Goal: Check status: Check status

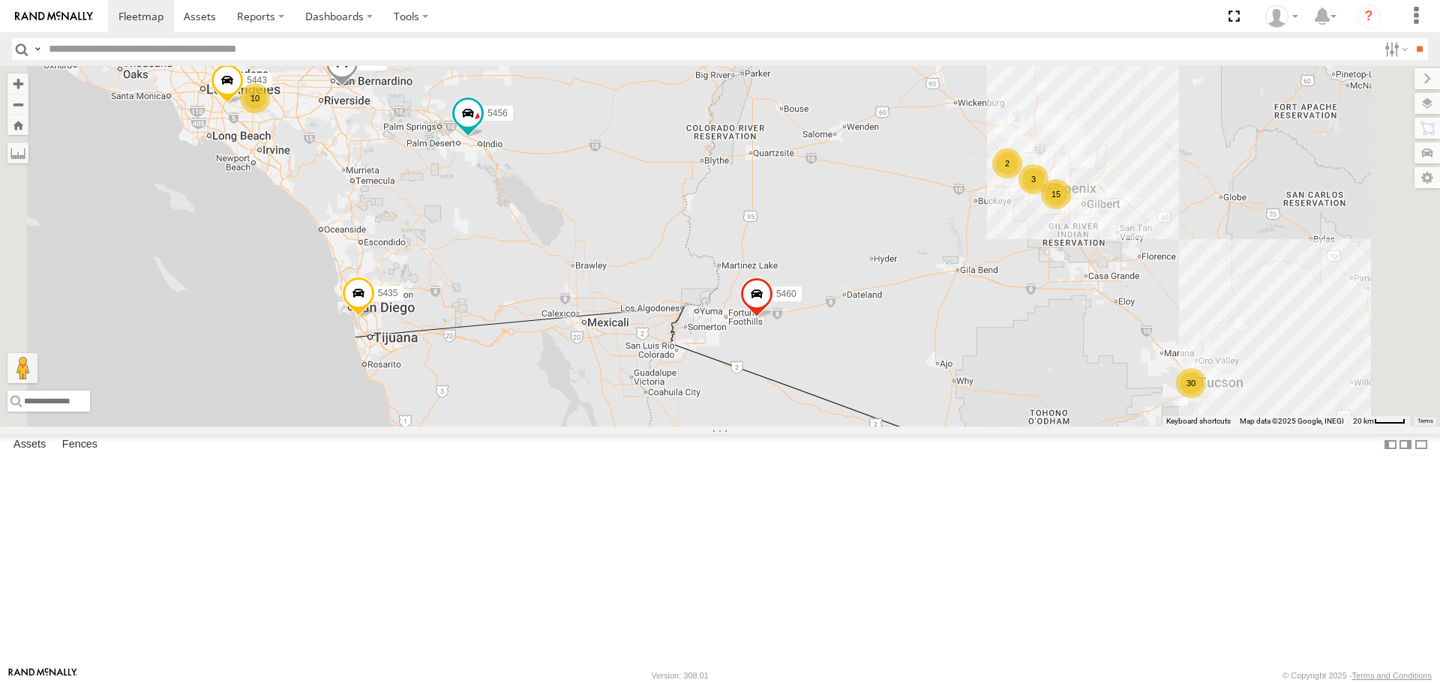
click at [1398, 426] on div "10 30 5456 15 2 5435 5426 3 5460 5443" at bounding box center [720, 246] width 1440 height 360
click at [1206, 398] on div "30" at bounding box center [1191, 383] width 30 height 30
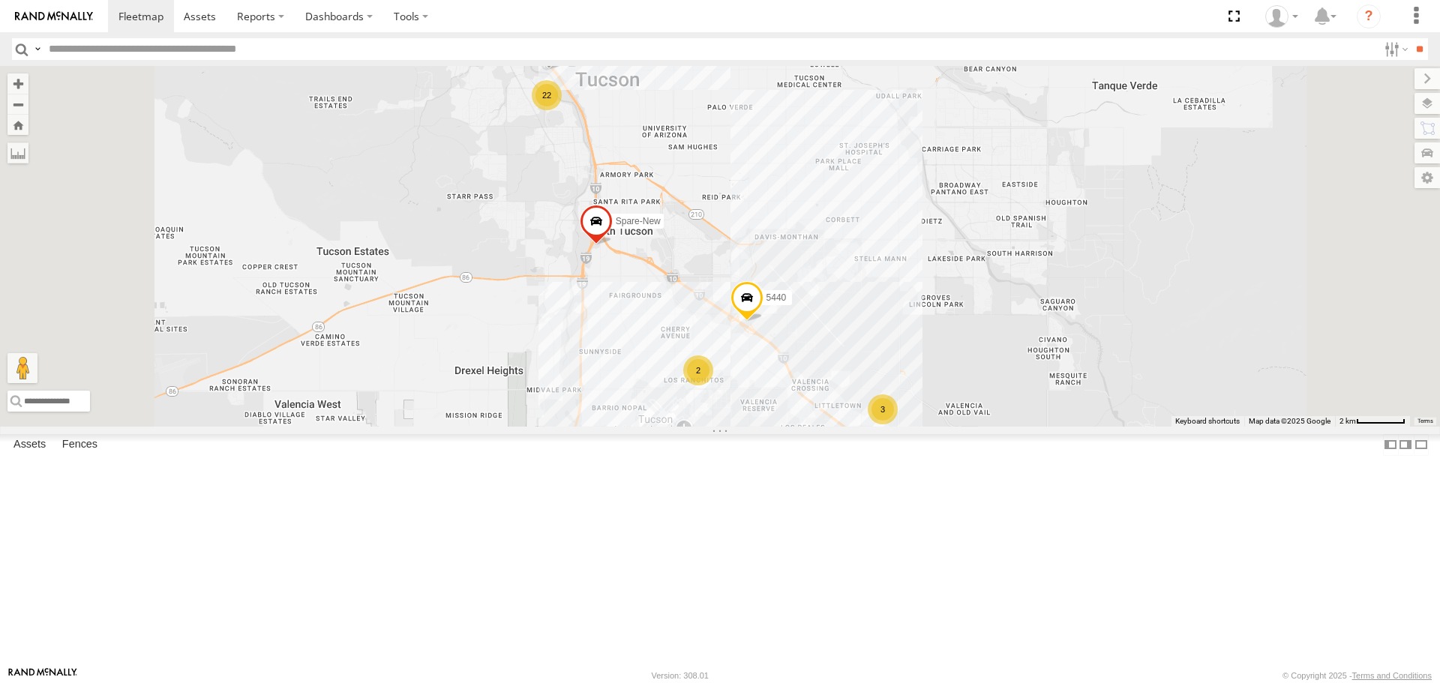
click at [562, 110] on div "22" at bounding box center [547, 95] width 30 height 30
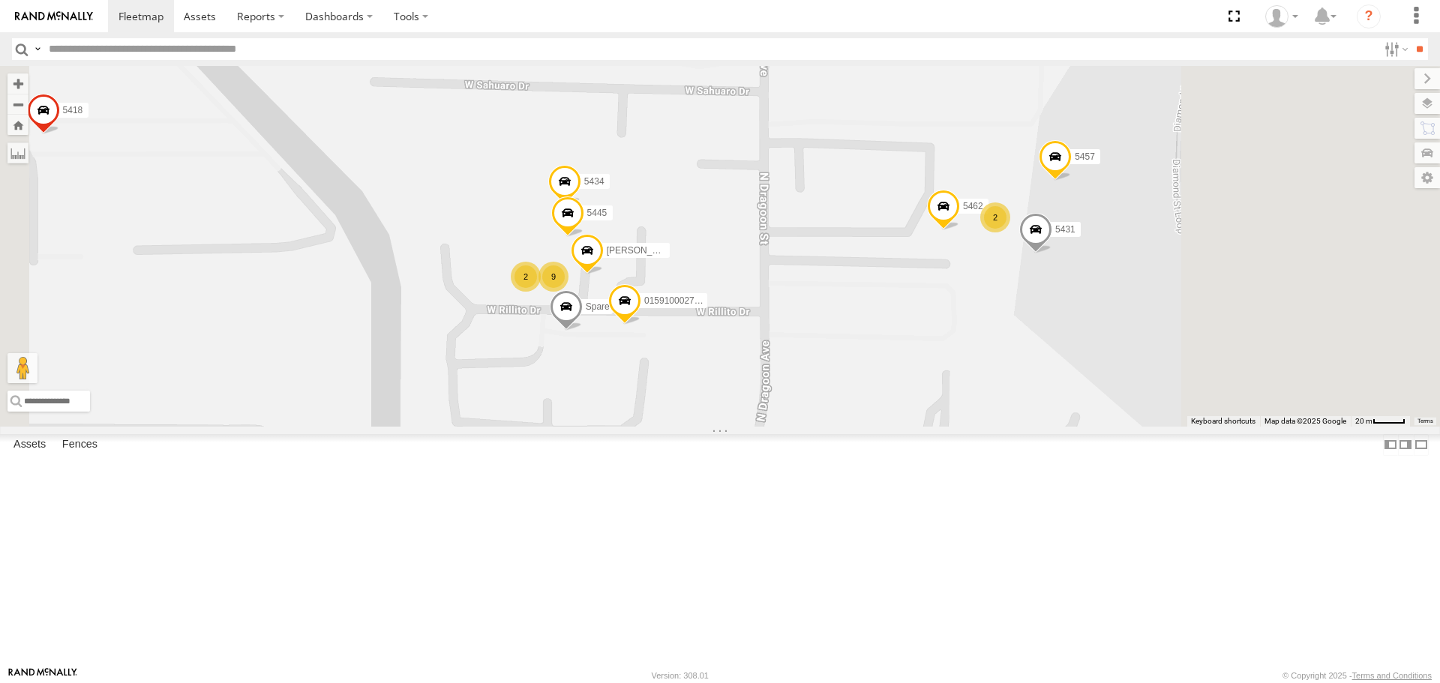
drag, startPoint x: 1198, startPoint y: 404, endPoint x: 983, endPoint y: 446, distance: 219.2
click at [984, 426] on div "5456 5435 5426 5460 5443 5440 Spare Spare-New 5462 015910002798067 5418 Spare 5…" at bounding box center [720, 246] width 1440 height 360
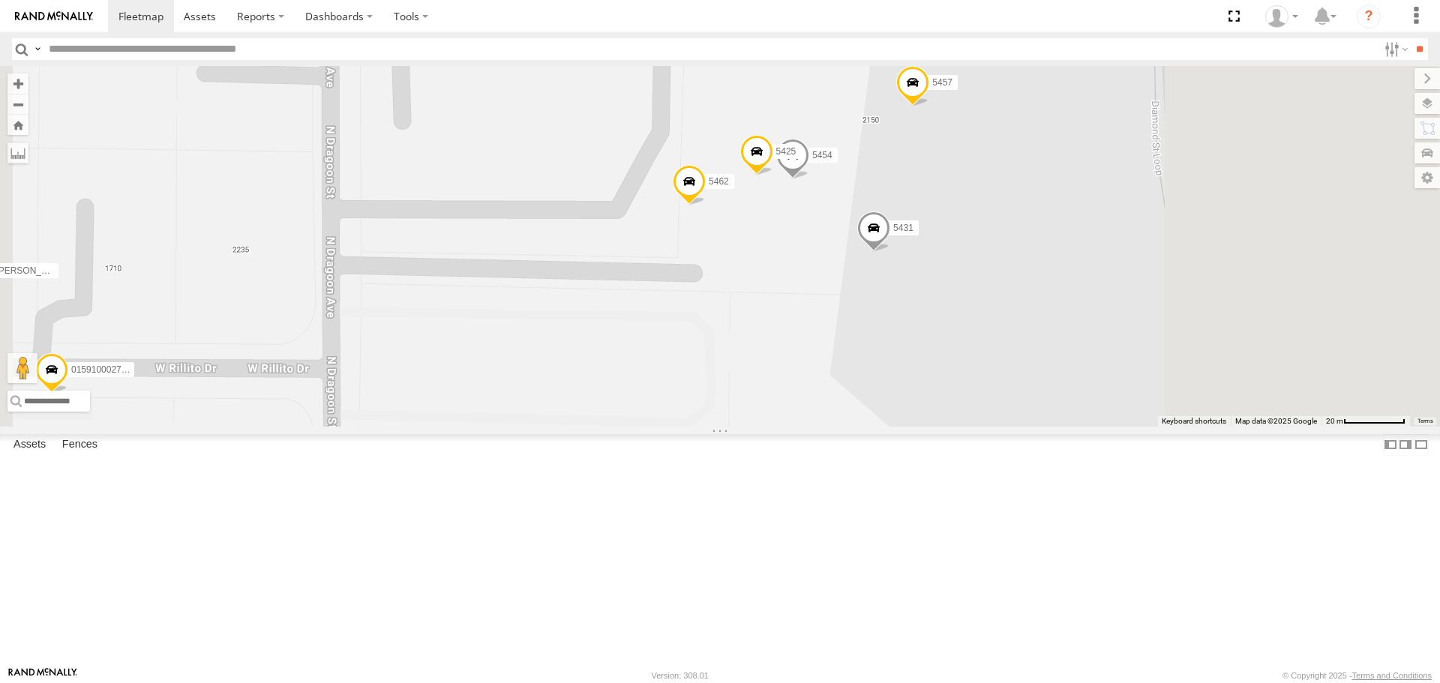
drag, startPoint x: 1066, startPoint y: 398, endPoint x: 943, endPoint y: 368, distance: 126.6
click at [943, 368] on div "5456 5435 5426 5460 5443 5440 Spare Spare-New 5462 015910002798067 5418 Spare 5…" at bounding box center [720, 246] width 1440 height 360
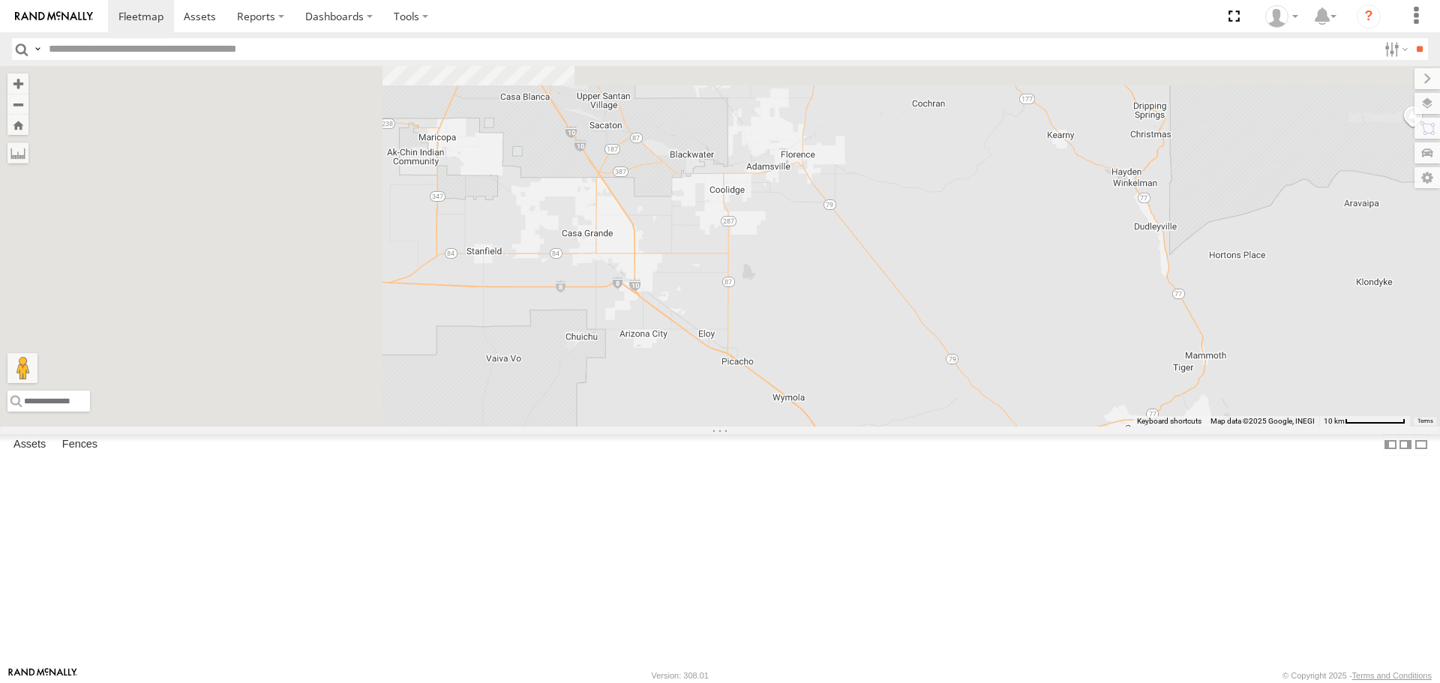
drag, startPoint x: 805, startPoint y: 263, endPoint x: 1135, endPoint y: 719, distance: 562.3
click at [1135, 683] on html at bounding box center [720, 341] width 1440 height 683
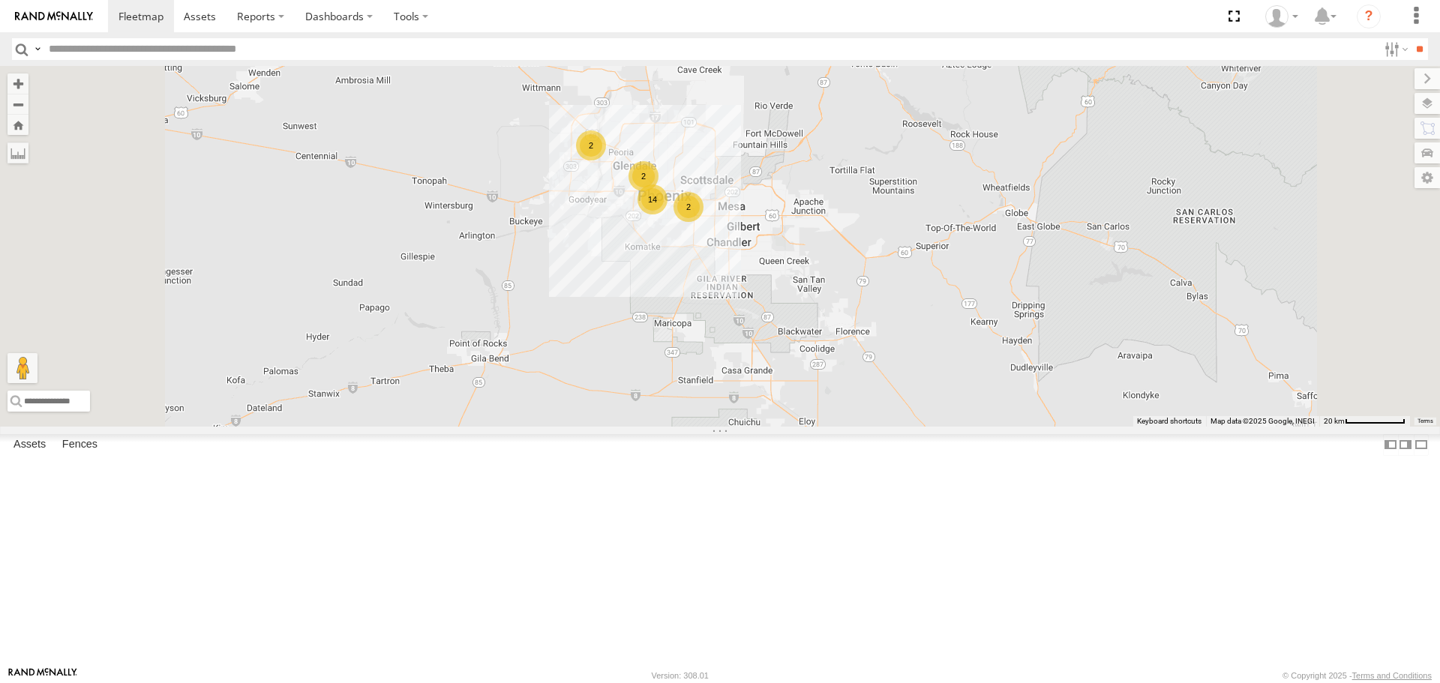
drag, startPoint x: 920, startPoint y: 371, endPoint x: 1028, endPoint y: 572, distance: 227.5
click at [1028, 426] on div "24 2 14 3 2 2" at bounding box center [720, 246] width 1440 height 360
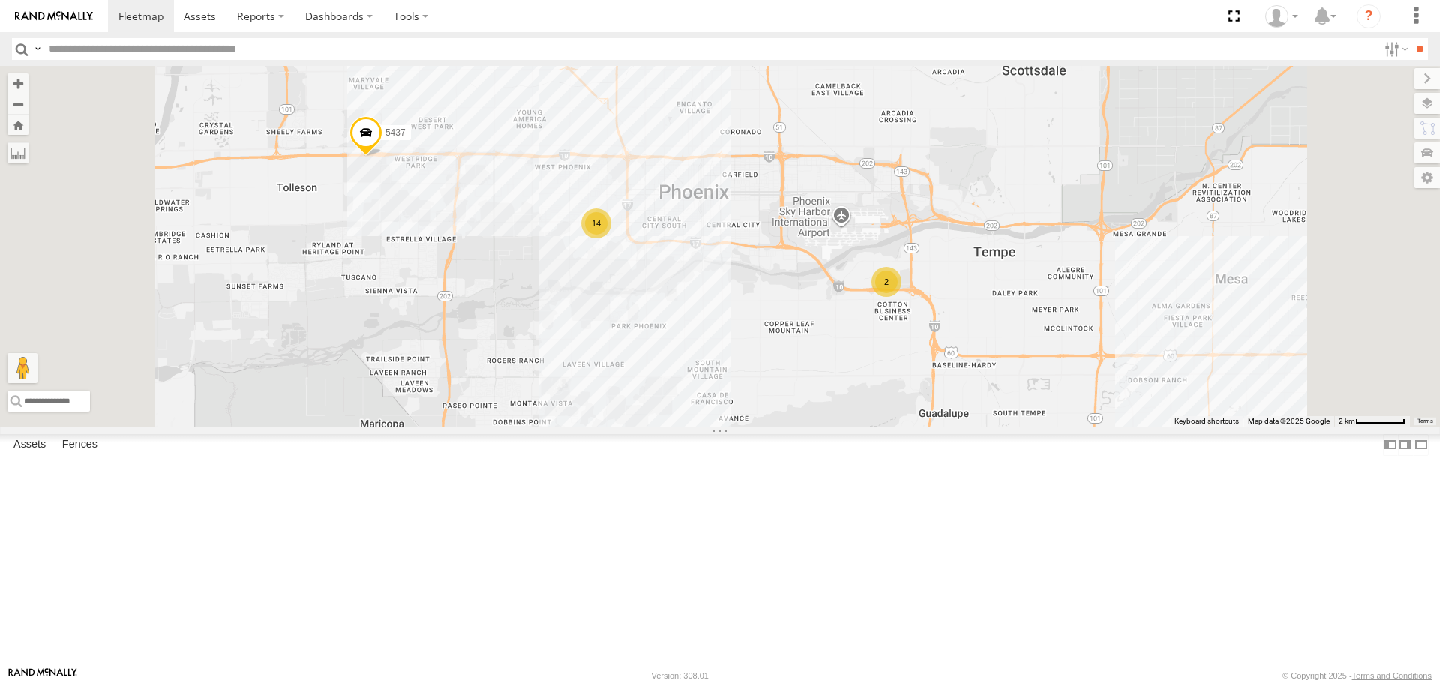
click at [902, 297] on div "2" at bounding box center [887, 282] width 30 height 30
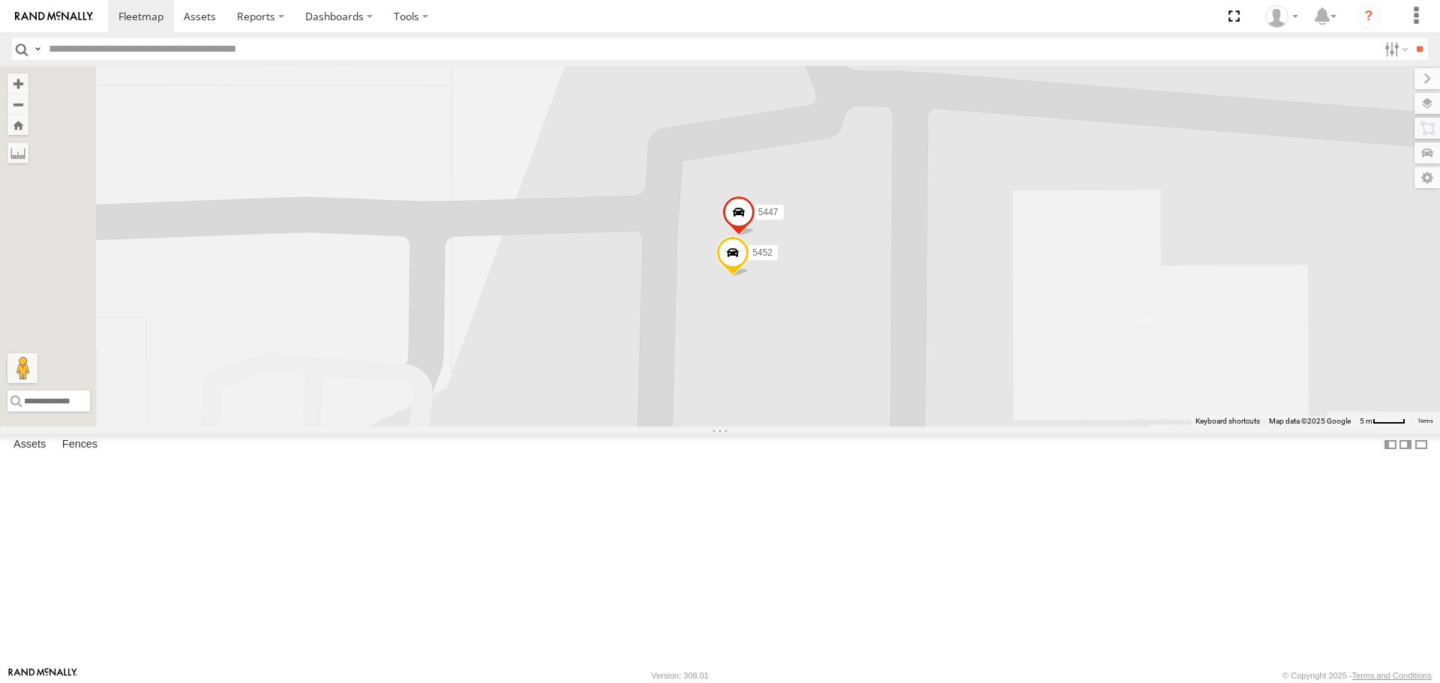
click at [755, 237] on span at bounding box center [738, 217] width 33 height 41
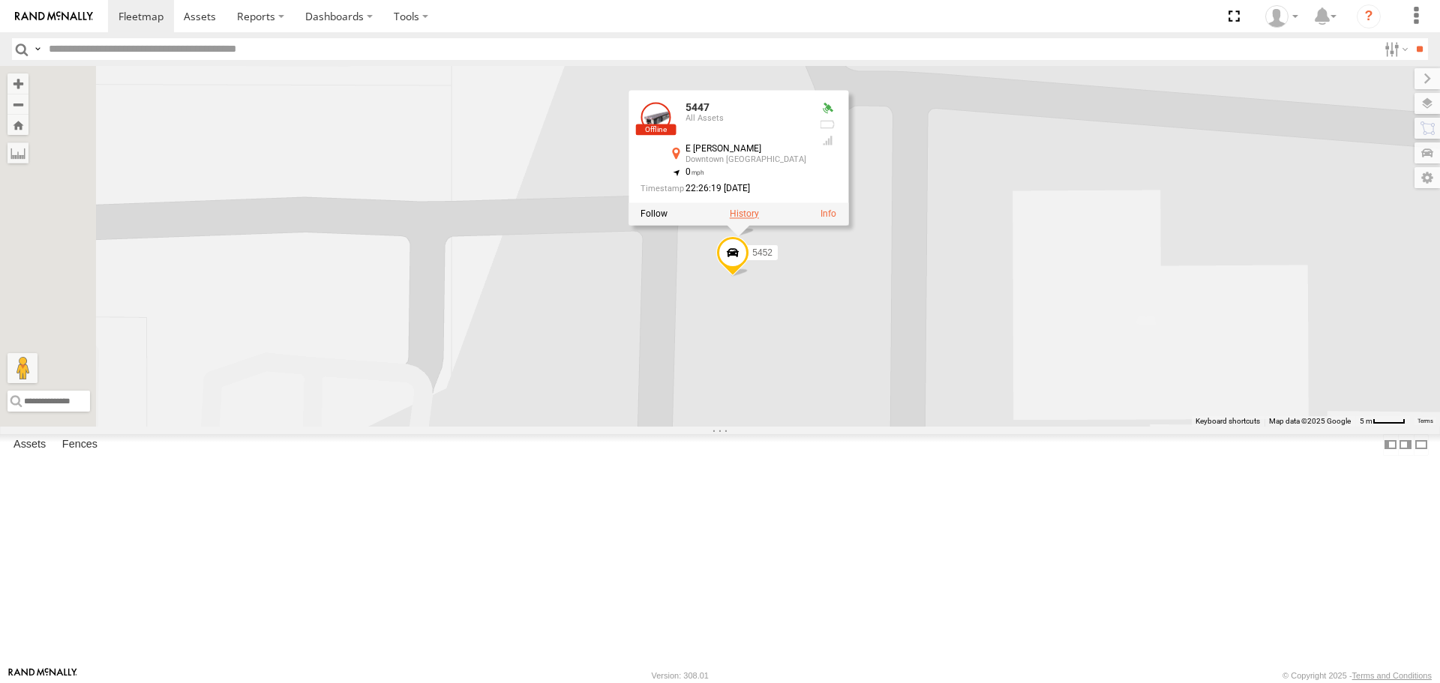
click at [759, 220] on label at bounding box center [744, 214] width 29 height 11
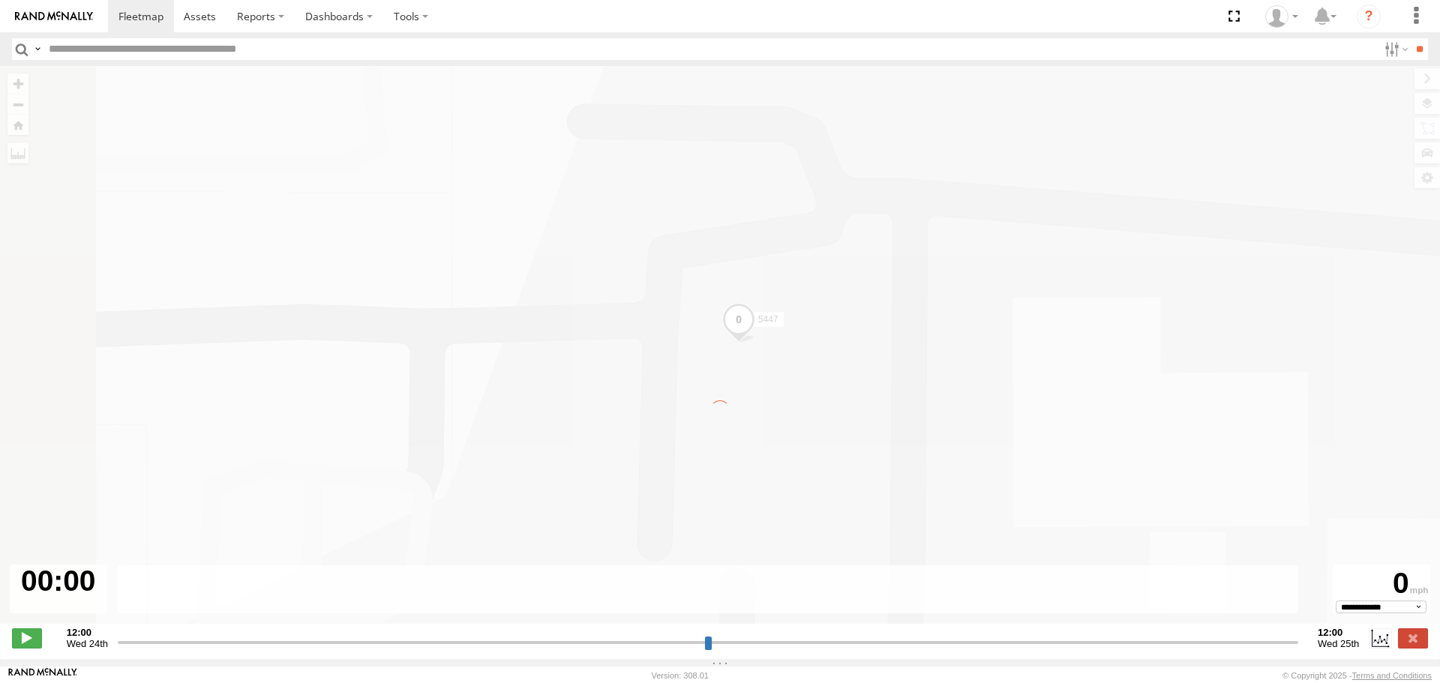
type input "**********"
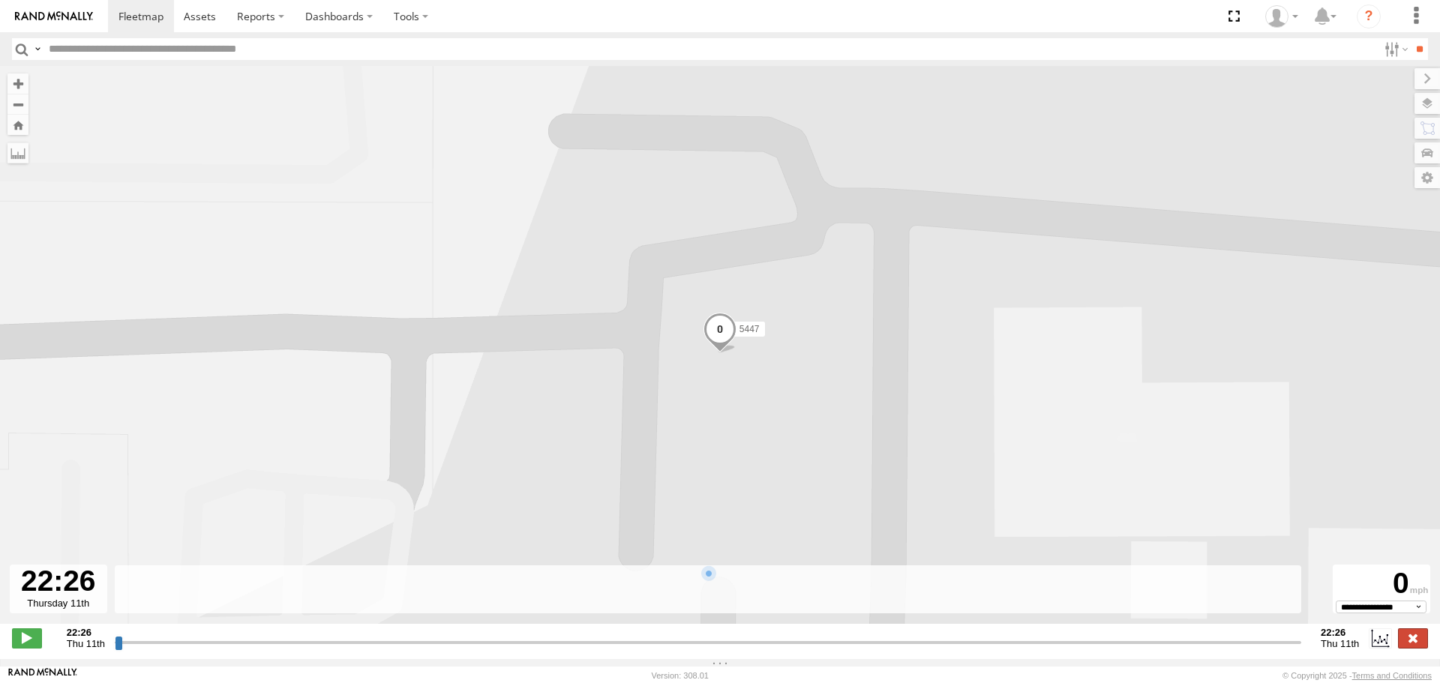
click at [1406, 641] on label at bounding box center [1413, 639] width 30 height 20
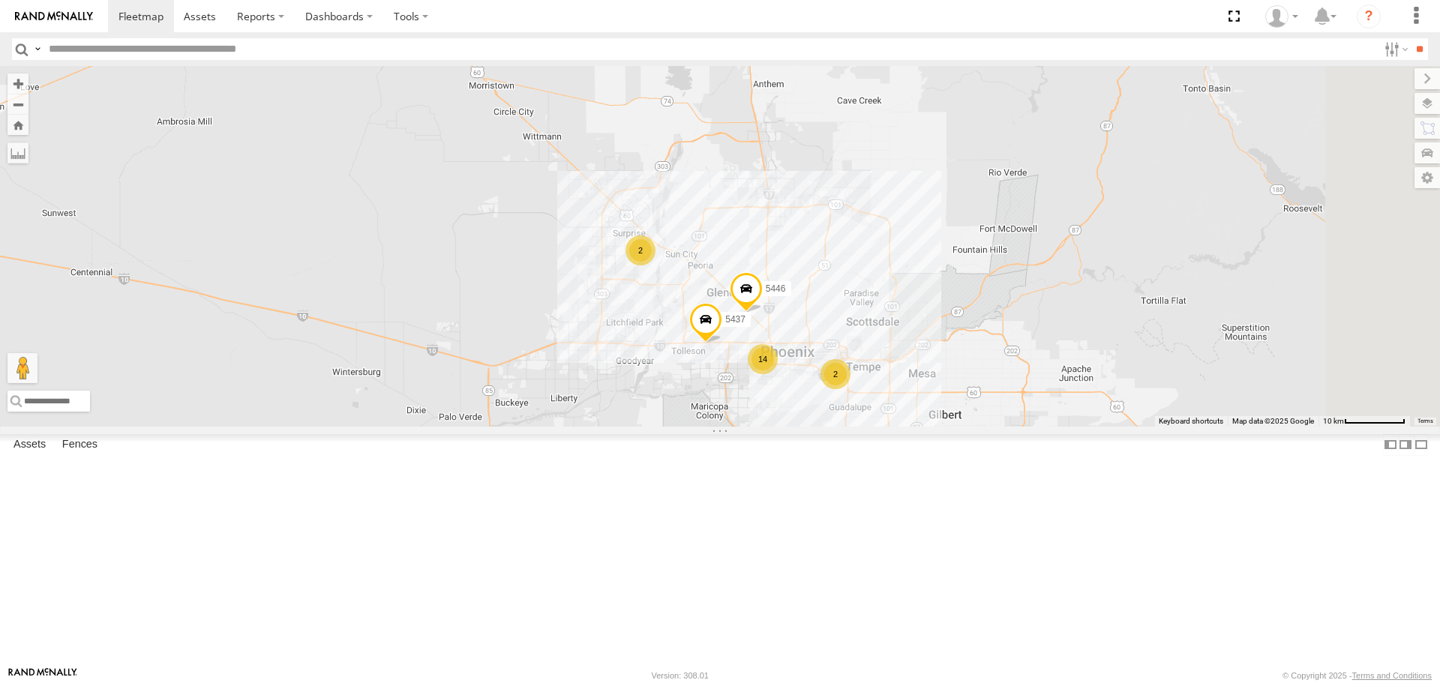
drag, startPoint x: 1091, startPoint y: 596, endPoint x: 883, endPoint y: 293, distance: 367.8
click at [890, 299] on div "2 14 2 5446 5437" at bounding box center [720, 246] width 1440 height 360
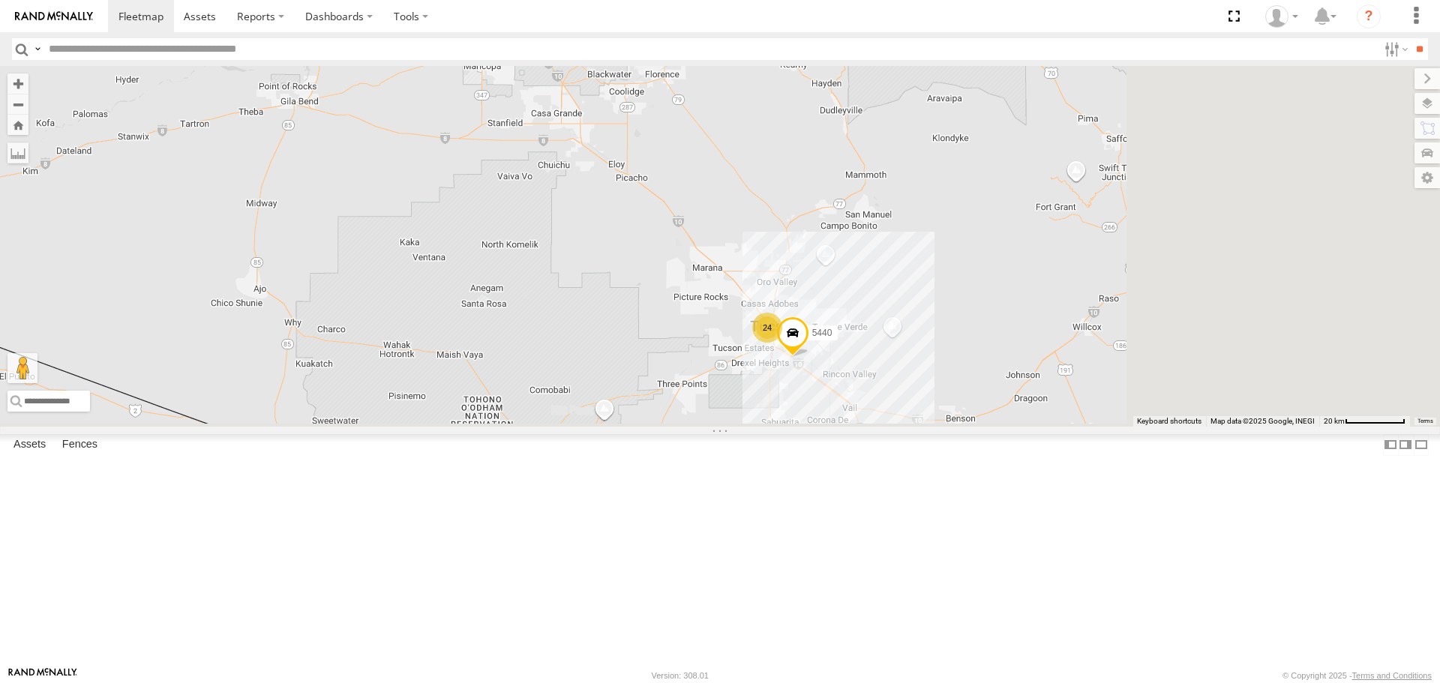
drag, startPoint x: 1067, startPoint y: 586, endPoint x: 902, endPoint y: 371, distance: 270.2
click at [902, 371] on div "24 2 14 5440 2 2" at bounding box center [720, 246] width 1440 height 360
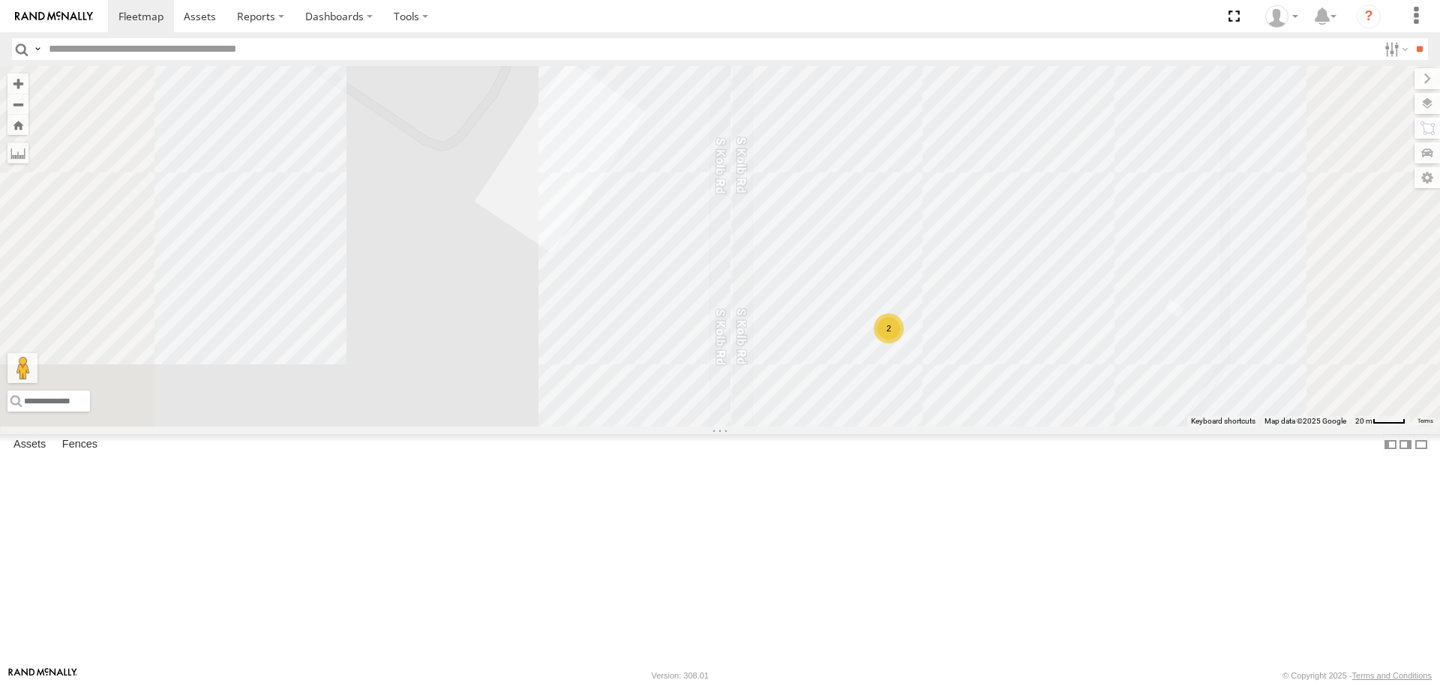
click at [904, 344] on div "2" at bounding box center [889, 329] width 30 height 30
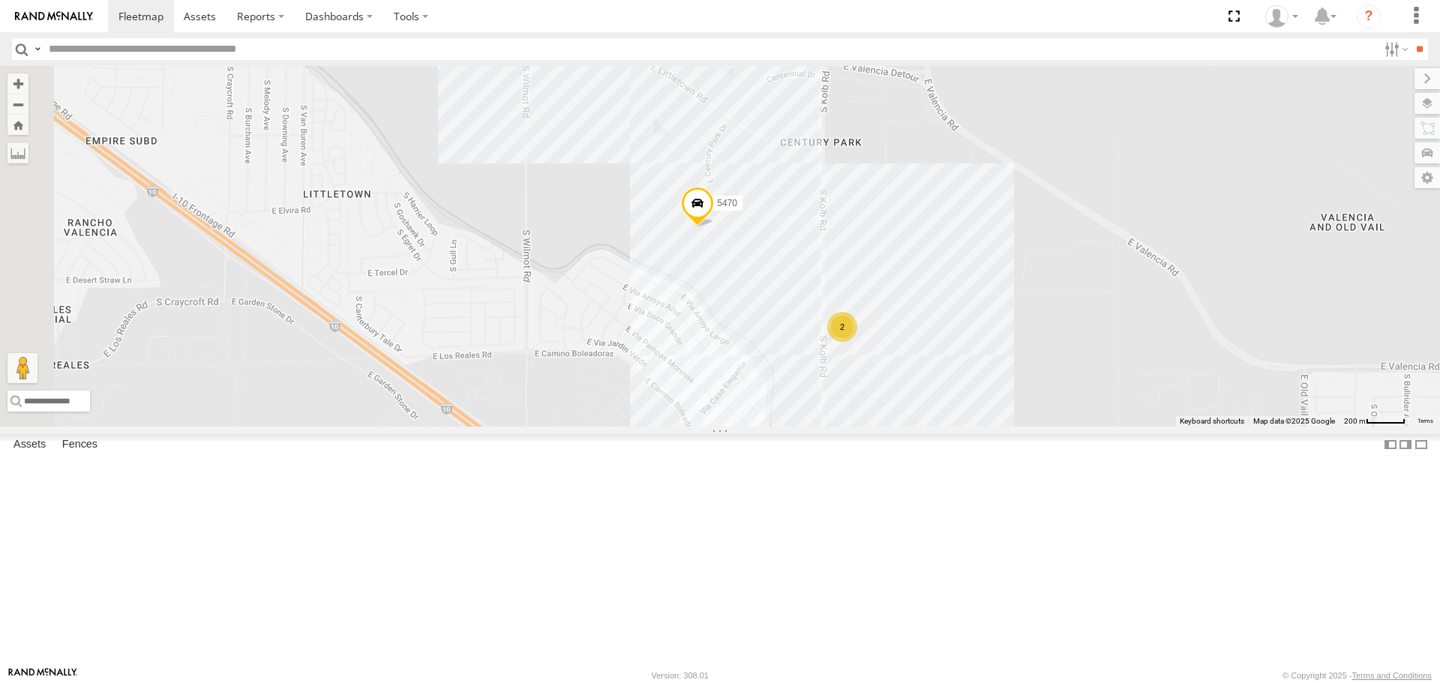
drag, startPoint x: 581, startPoint y: 427, endPoint x: 1010, endPoint y: 461, distance: 430.4
click at [1010, 426] on div "5470 2" at bounding box center [720, 246] width 1440 height 360
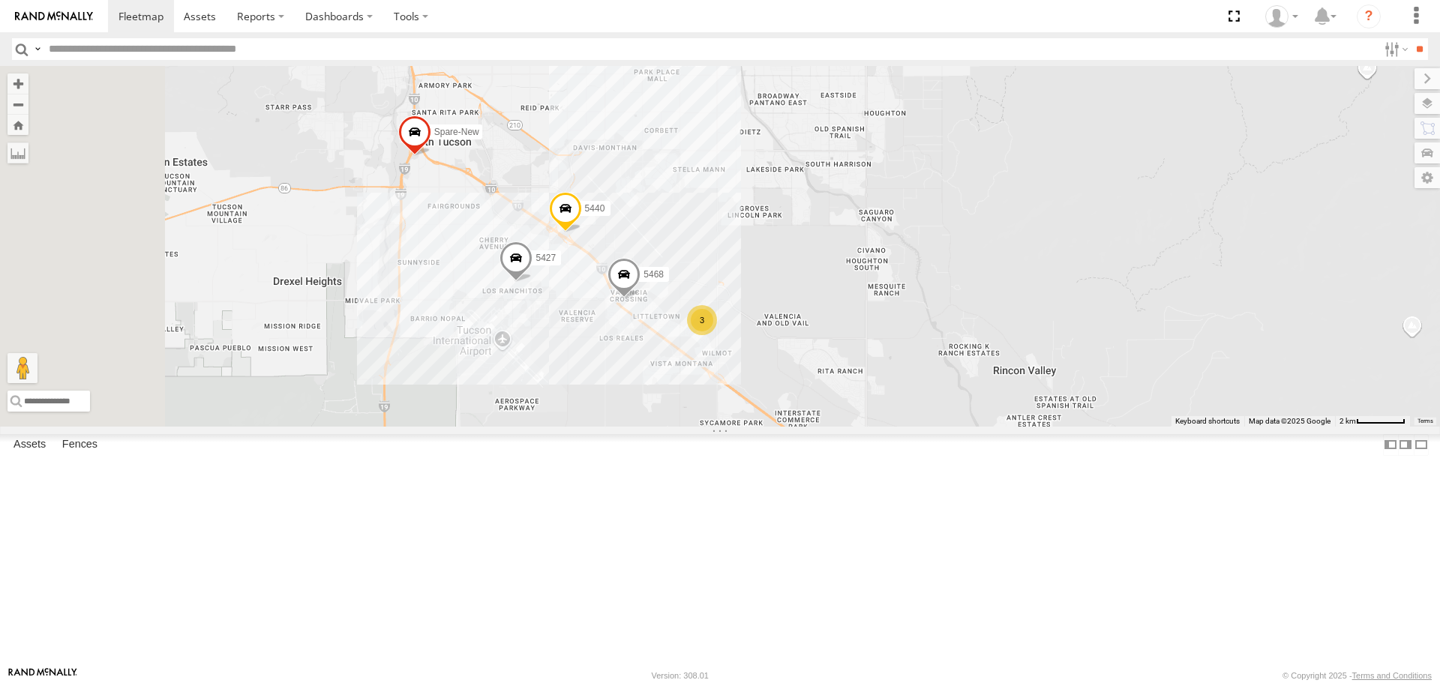
drag, startPoint x: 760, startPoint y: 471, endPoint x: 864, endPoint y: 454, distance: 105.7
click at [864, 426] on div "5468 22 3 5440 Spare Spare-New 5427" at bounding box center [720, 246] width 1440 height 360
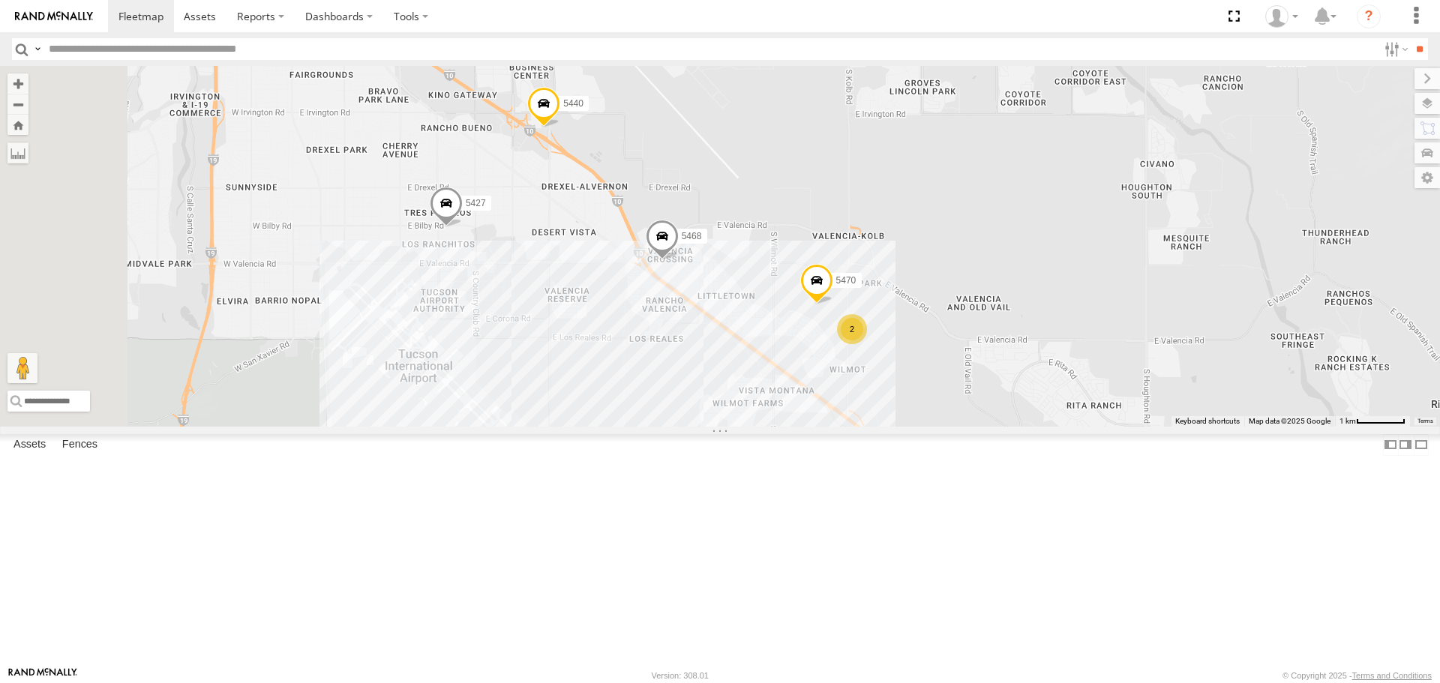
drag, startPoint x: 949, startPoint y: 437, endPoint x: 1016, endPoint y: 414, distance: 71.2
click at [1016, 414] on div "5468 5440 Spare Spare-New 5427 5470 2" at bounding box center [720, 246] width 1440 height 360
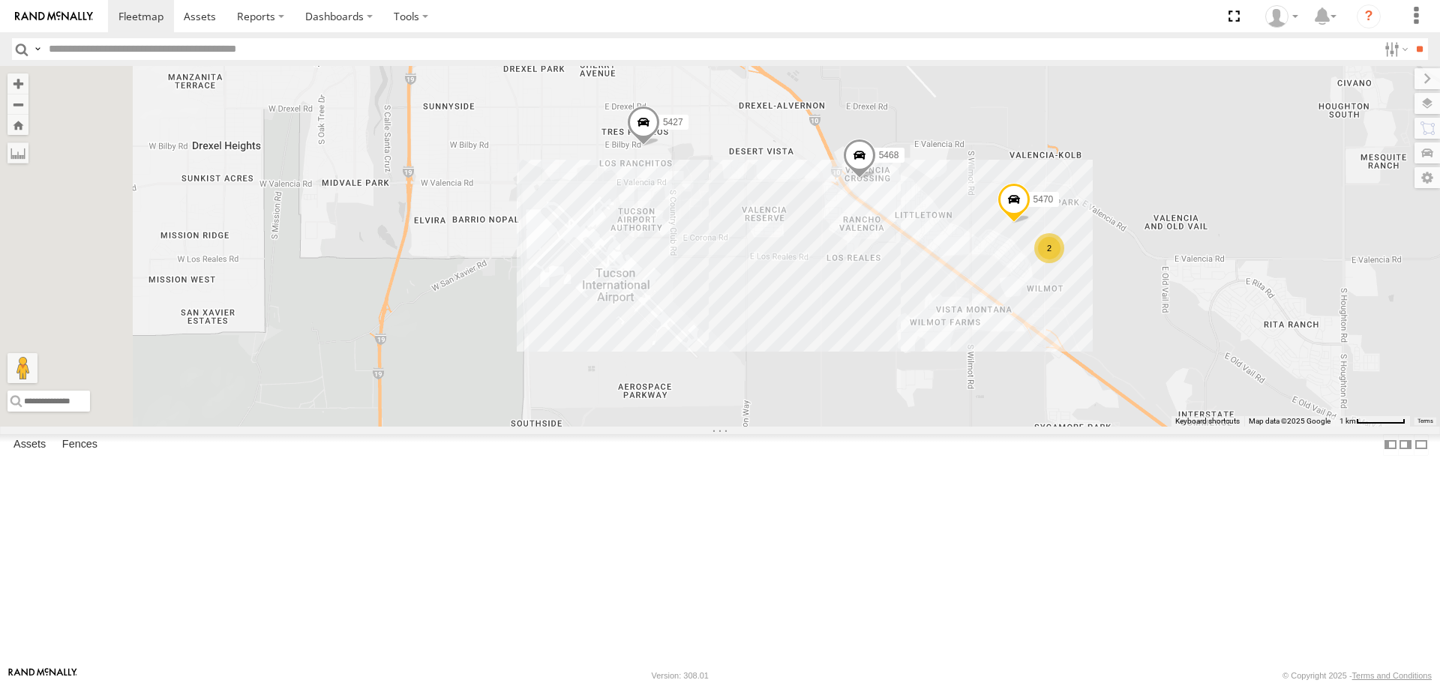
drag, startPoint x: 836, startPoint y: 492, endPoint x: 883, endPoint y: 471, distance: 51.0
click at [883, 426] on div "5468 5440 Spare Spare-New 5427 5470 2" at bounding box center [720, 246] width 1440 height 360
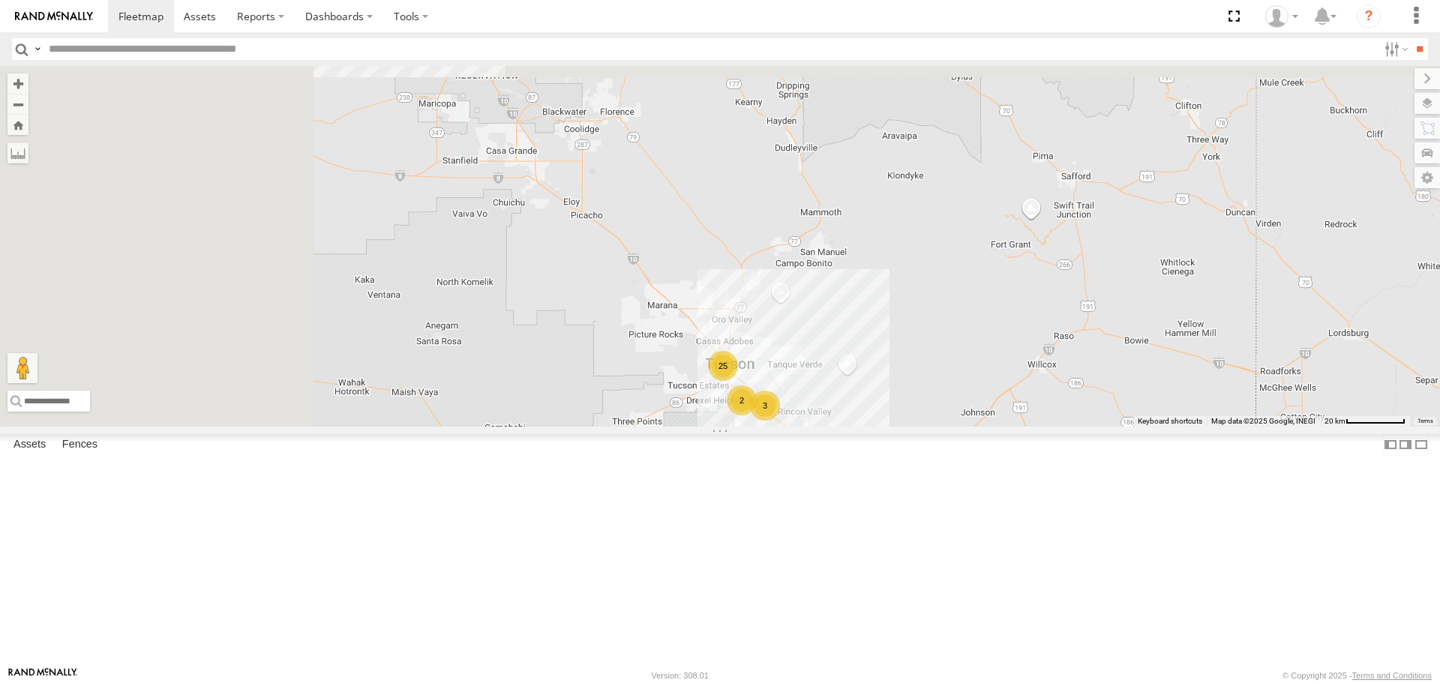
drag, startPoint x: 554, startPoint y: 280, endPoint x: 832, endPoint y: 530, distance: 373.9
click at [1046, 683] on html at bounding box center [720, 341] width 1440 height 683
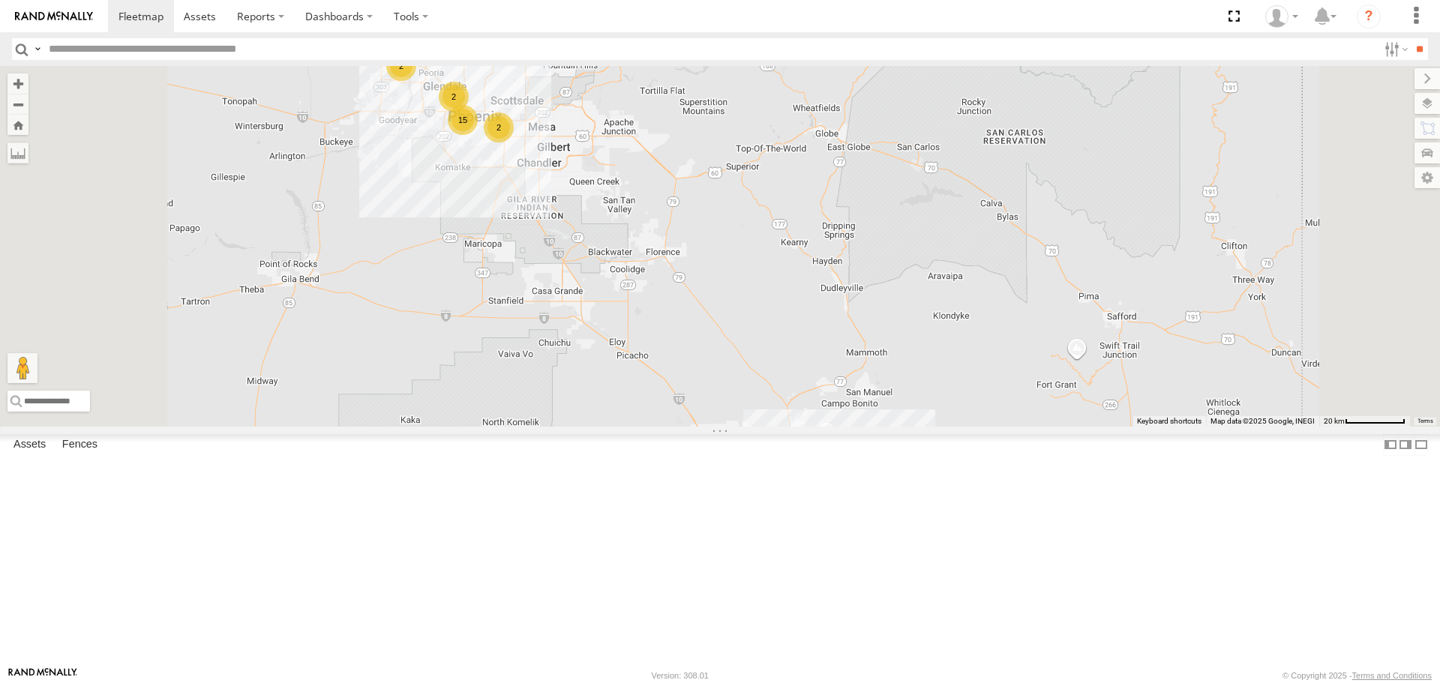
click at [416, 81] on div "2" at bounding box center [401, 66] width 30 height 30
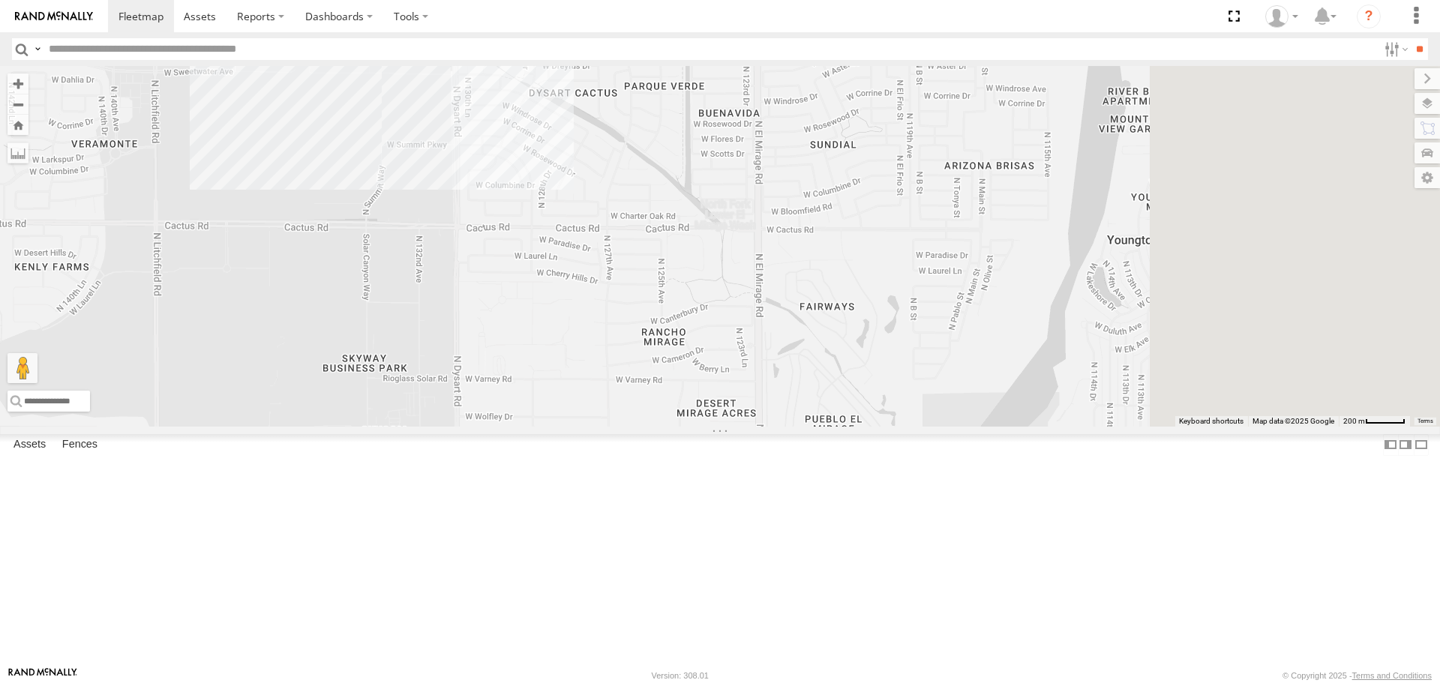
drag, startPoint x: 987, startPoint y: 524, endPoint x: 851, endPoint y: 304, distance: 258.9
click at [851, 304] on div "2" at bounding box center [720, 246] width 1440 height 360
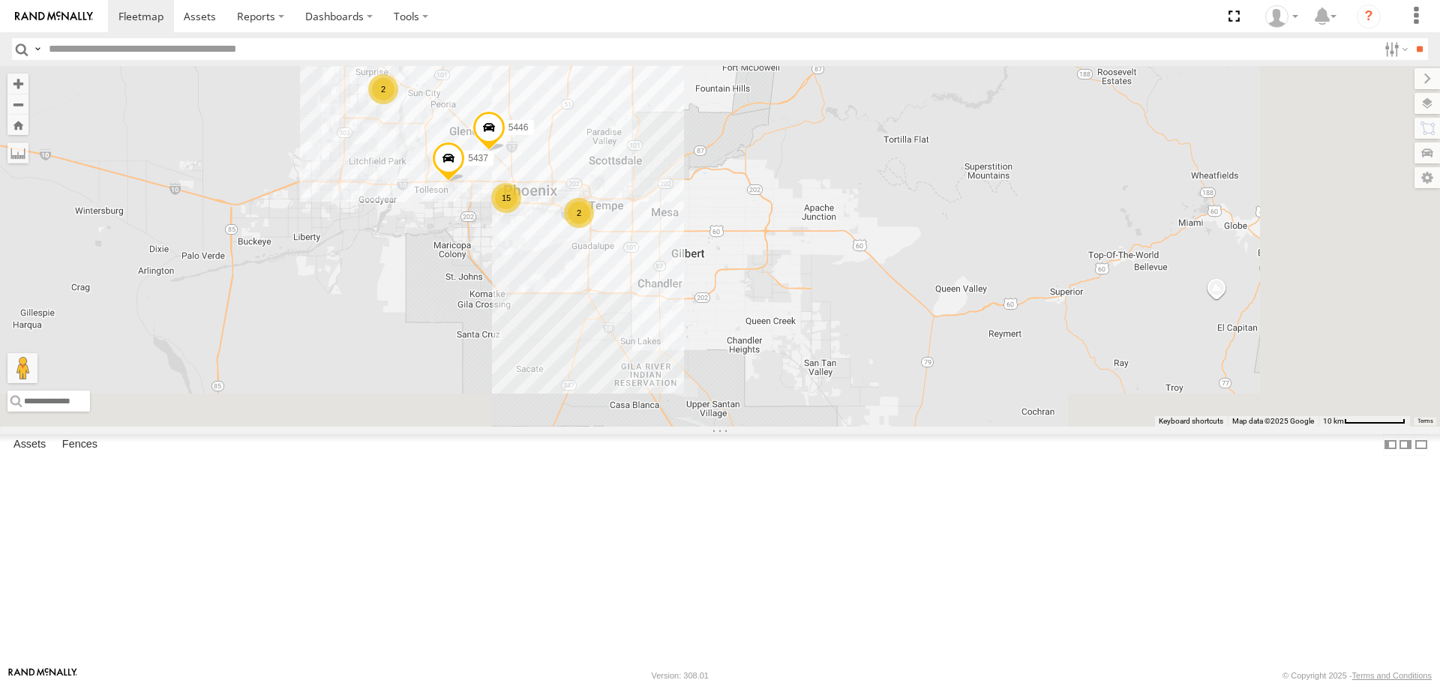
drag, startPoint x: 872, startPoint y: 562, endPoint x: 770, endPoint y: 303, distance: 278.1
click at [771, 305] on div "15 2 2 5446 5437" at bounding box center [720, 246] width 1440 height 360
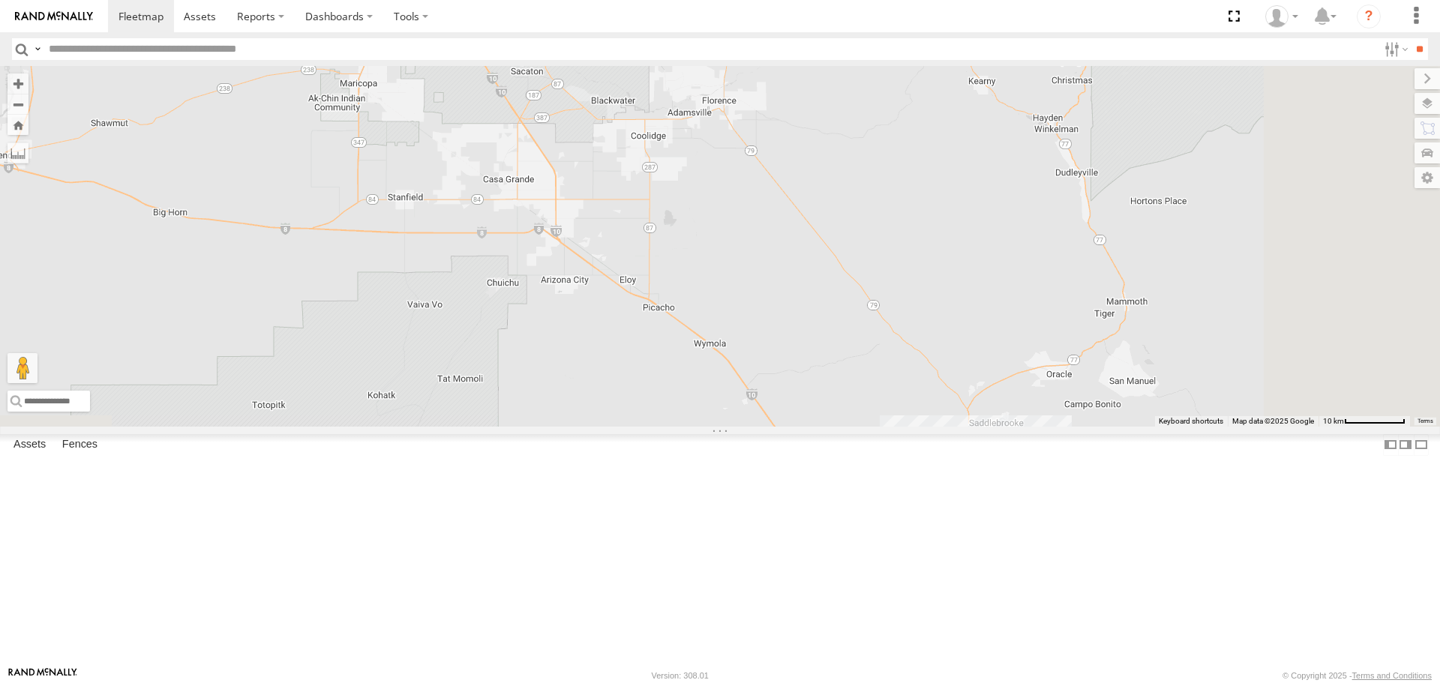
drag, startPoint x: 983, startPoint y: 587, endPoint x: 842, endPoint y: 341, distance: 283.8
click at [842, 341] on div "15 2 2 5446 5437" at bounding box center [720, 246] width 1440 height 360
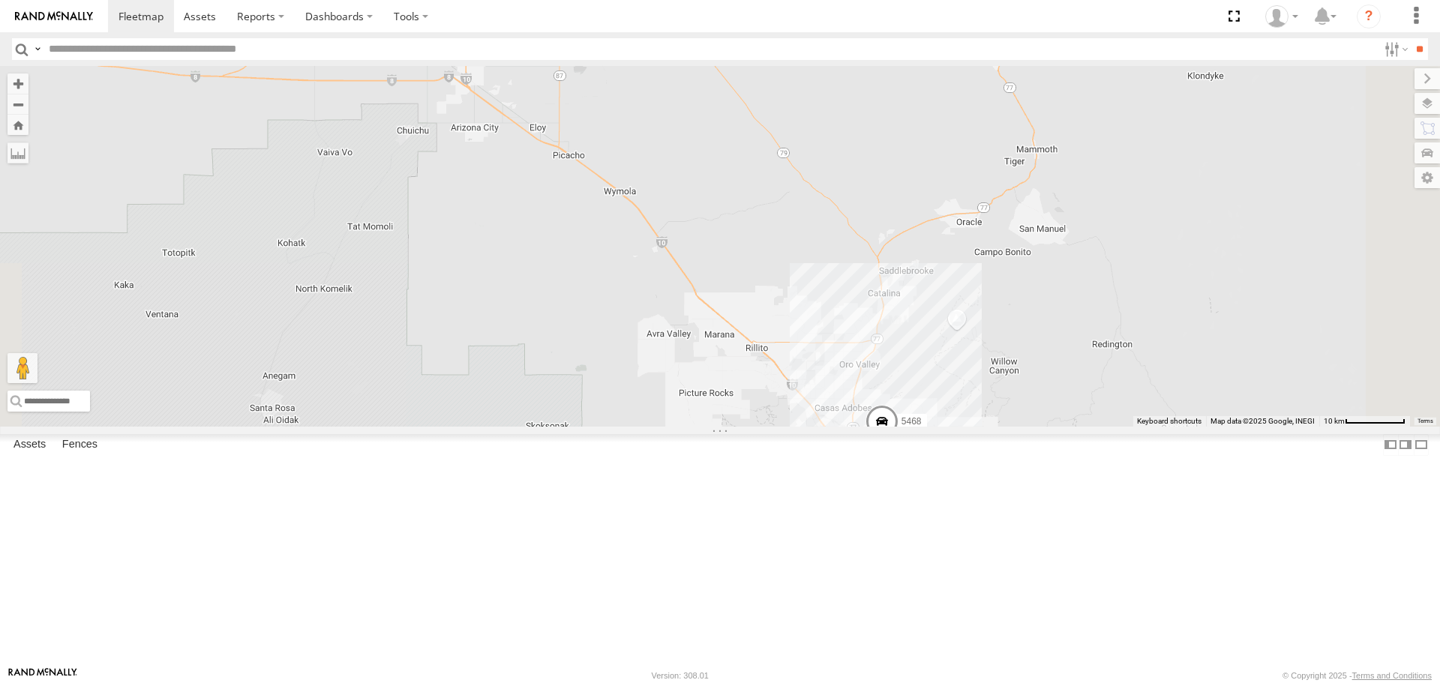
drag, startPoint x: 1013, startPoint y: 559, endPoint x: 887, endPoint y: 374, distance: 223.0
click at [887, 374] on div "15 2 2 5446 5437 23 5468" at bounding box center [720, 246] width 1440 height 360
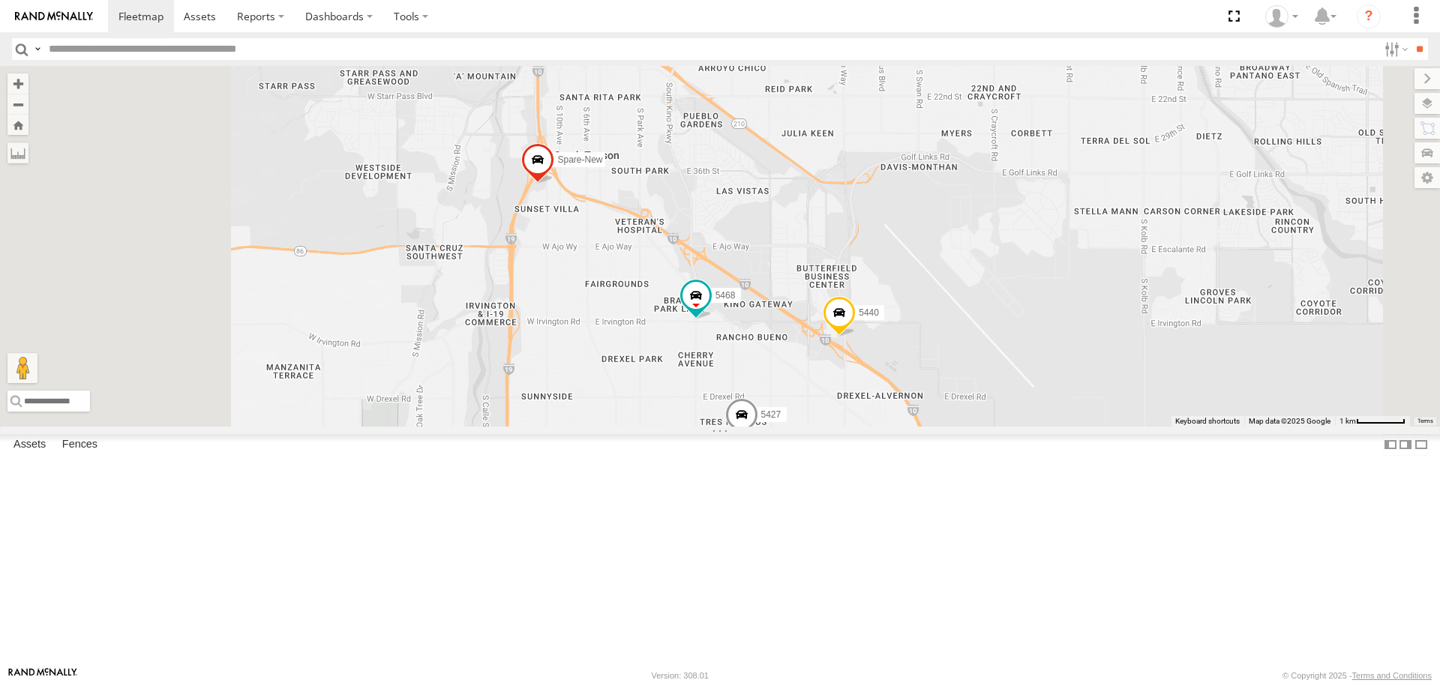
drag, startPoint x: 666, startPoint y: 428, endPoint x: 707, endPoint y: 455, distance: 49.3
click at [707, 426] on div "5470 5440 5450 5468 Spare-New 5427" at bounding box center [720, 246] width 1440 height 360
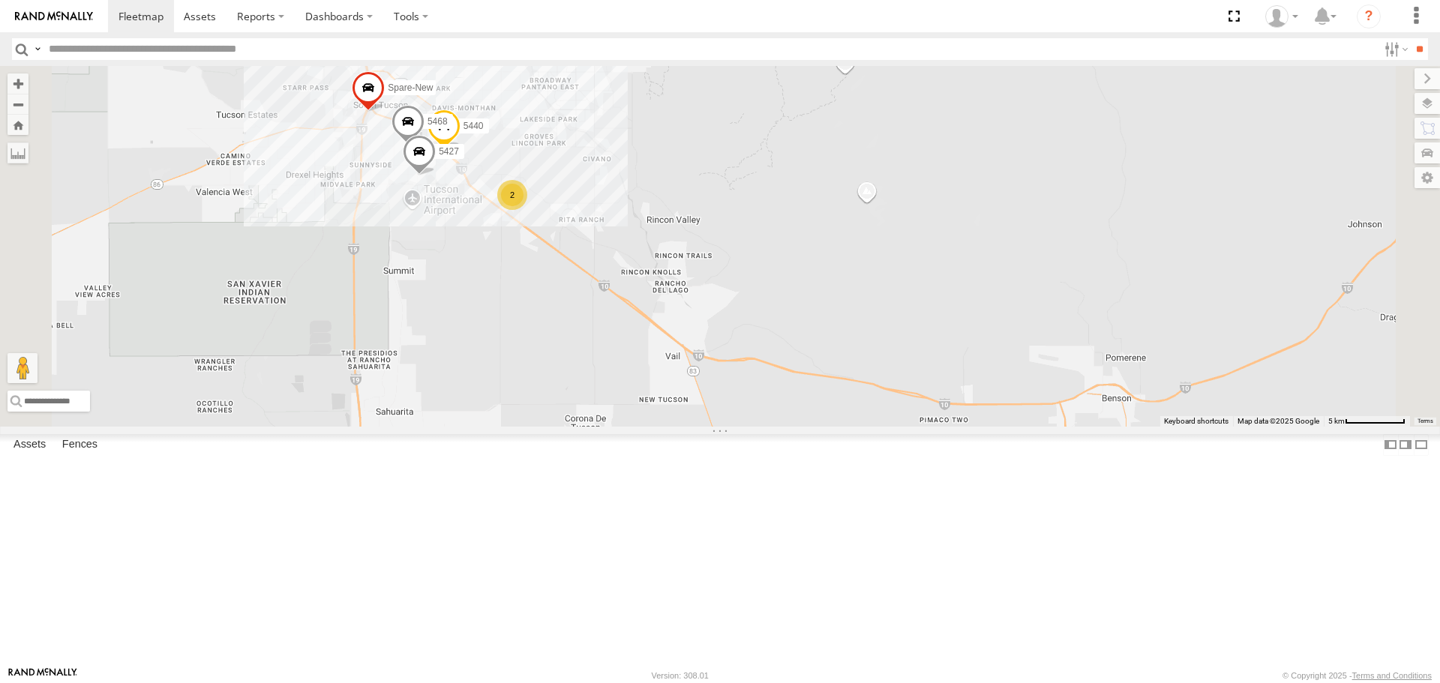
drag, startPoint x: 485, startPoint y: 242, endPoint x: 644, endPoint y: 438, distance: 252.2
click at [644, 426] on div "5440 5468 Spare-New 5427 24 2" at bounding box center [720, 246] width 1440 height 360
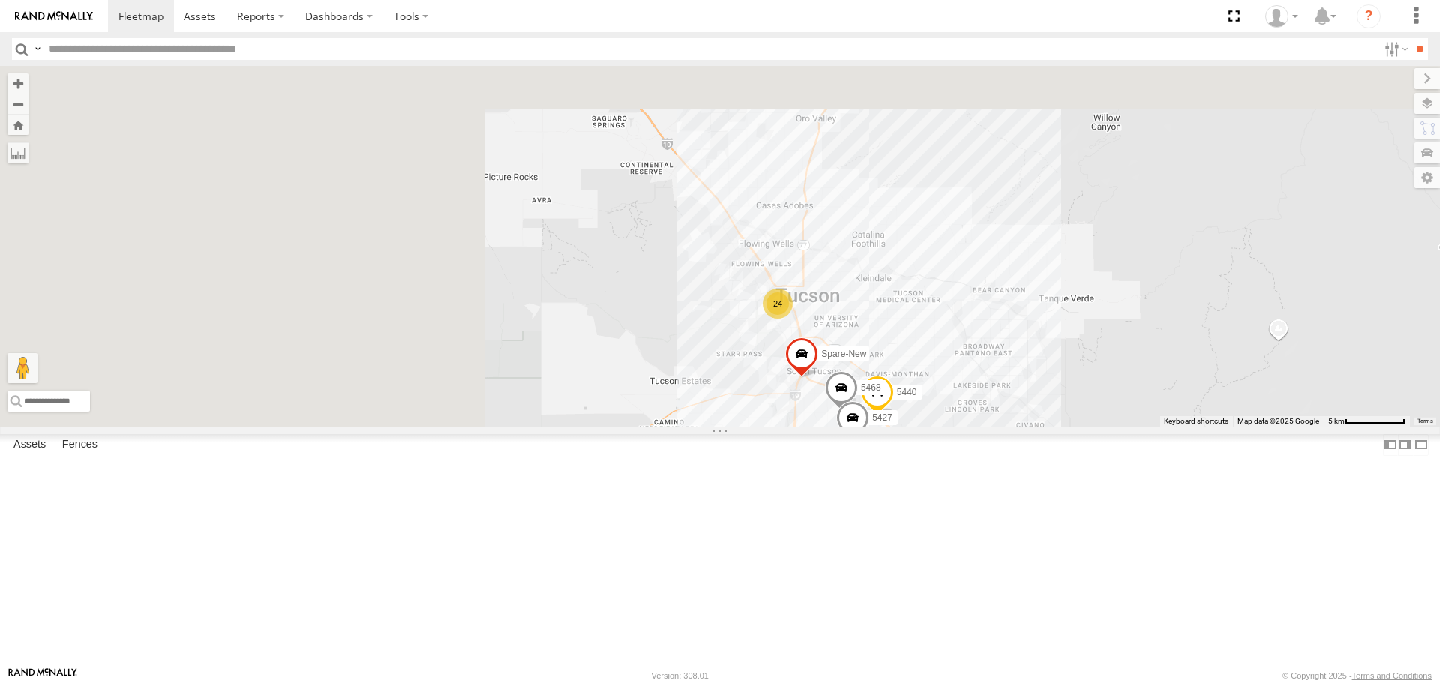
drag, startPoint x: 953, startPoint y: 579, endPoint x: 932, endPoint y: 560, distance: 28.1
click at [953, 426] on div "5440 5468 Spare-New 5427 24 2" at bounding box center [720, 246] width 1440 height 360
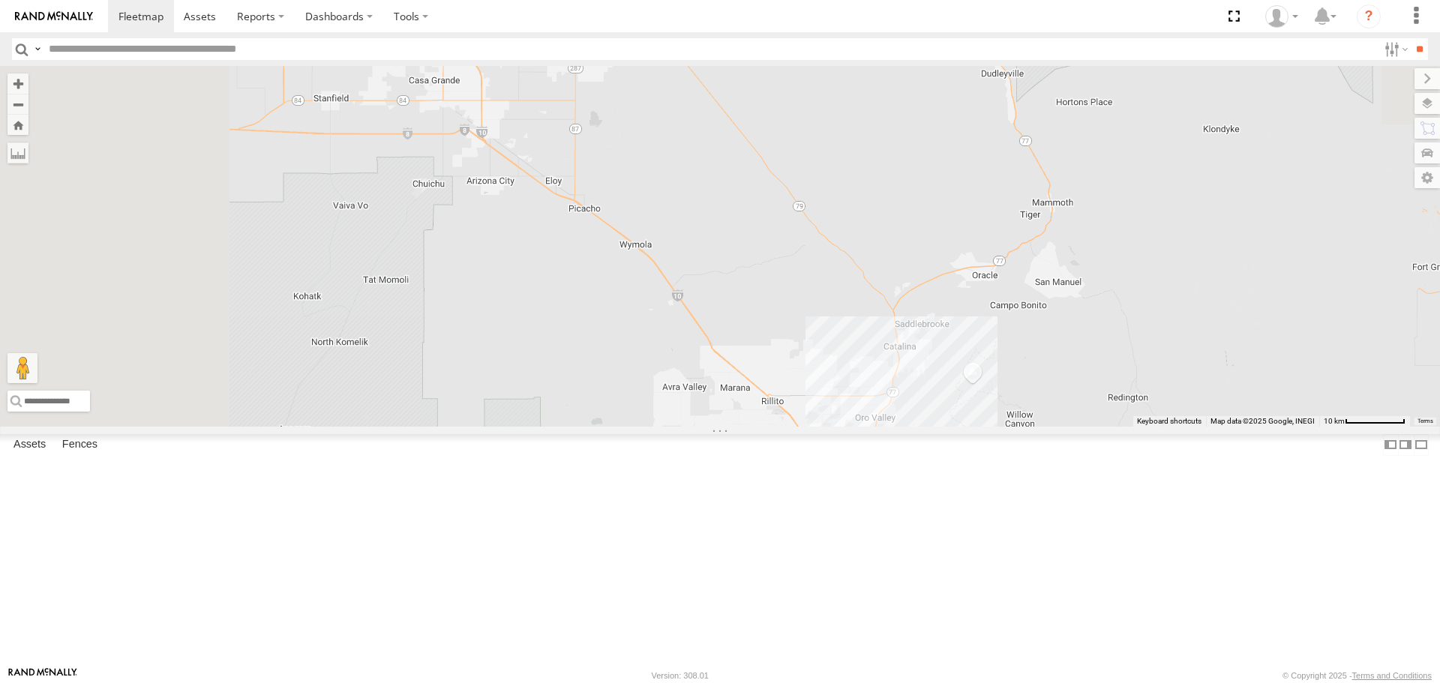
drag, startPoint x: 714, startPoint y: 322, endPoint x: 958, endPoint y: 597, distance: 367.7
click at [956, 426] on div "Spare-New 24 2 3" at bounding box center [720, 246] width 1440 height 360
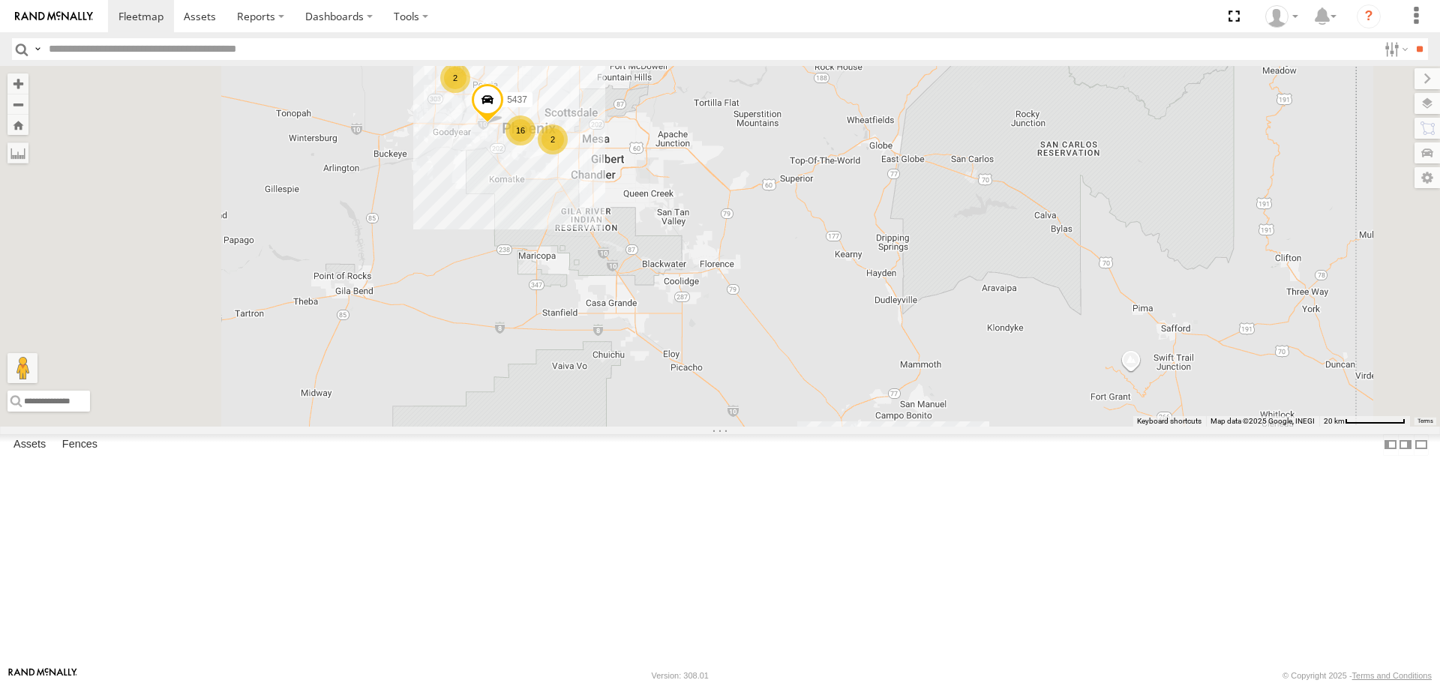
drag, startPoint x: 764, startPoint y: 388, endPoint x: 767, endPoint y: 396, distance: 8.8
click at [767, 396] on div "24 16 2 3 2 3 5437" at bounding box center [720, 246] width 1440 height 360
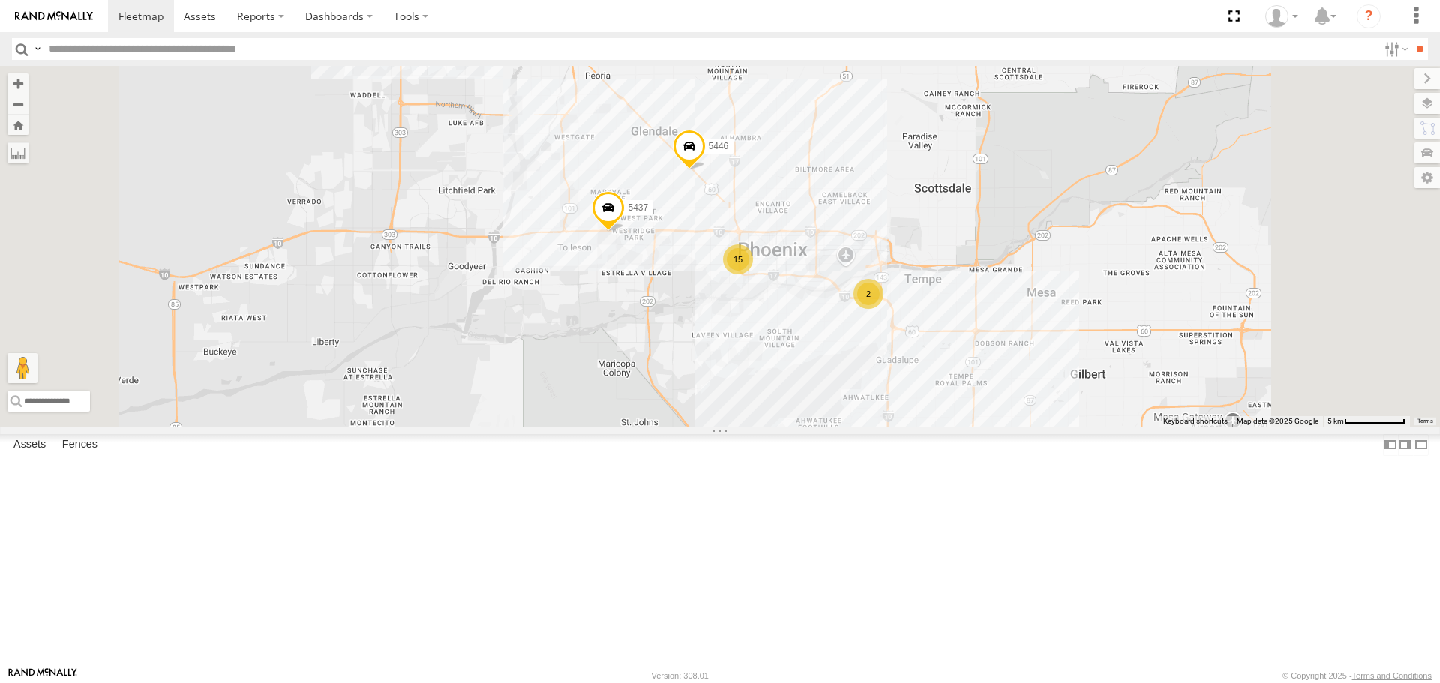
drag, startPoint x: 660, startPoint y: 171, endPoint x: 688, endPoint y: 245, distance: 79.3
click at [492, 62] on div "2" at bounding box center [477, 47] width 30 height 30
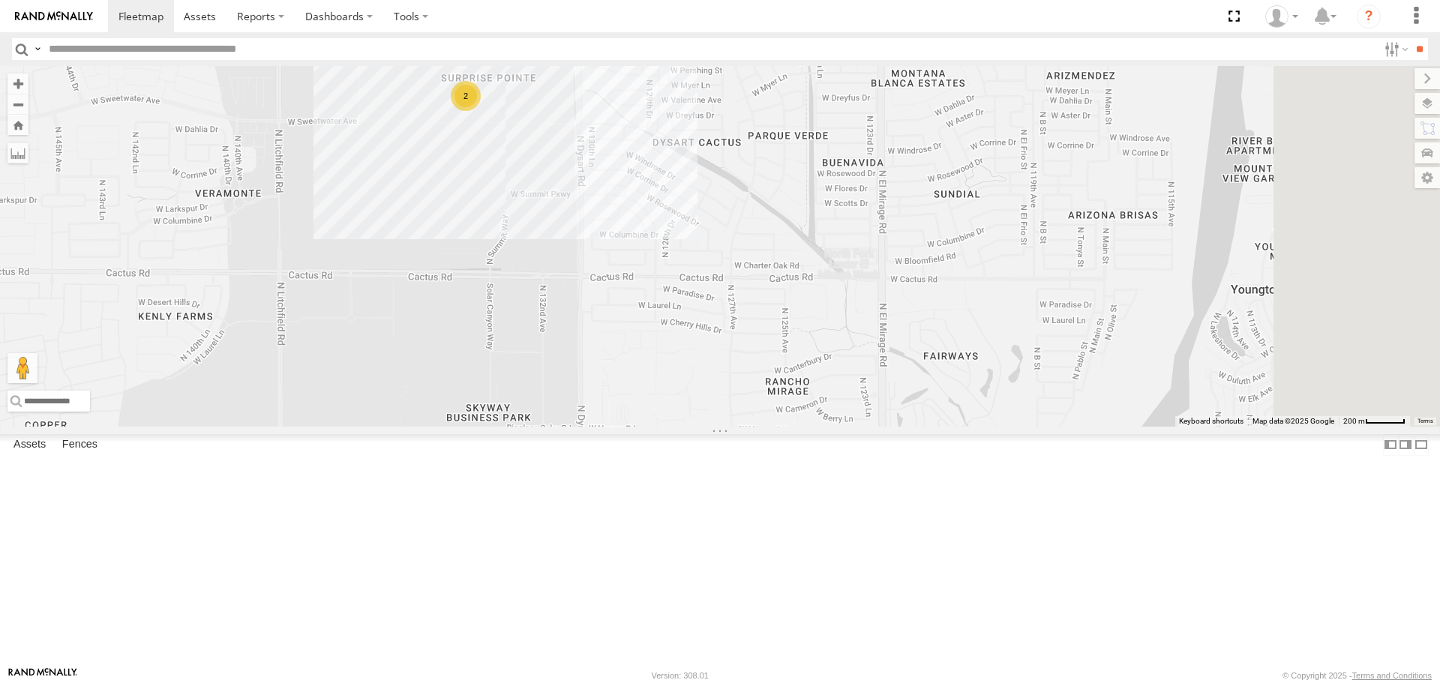
drag, startPoint x: 944, startPoint y: 556, endPoint x: 821, endPoint y: 288, distance: 294.7
click at [822, 290] on div "5437 5446 2" at bounding box center [720, 246] width 1440 height 360
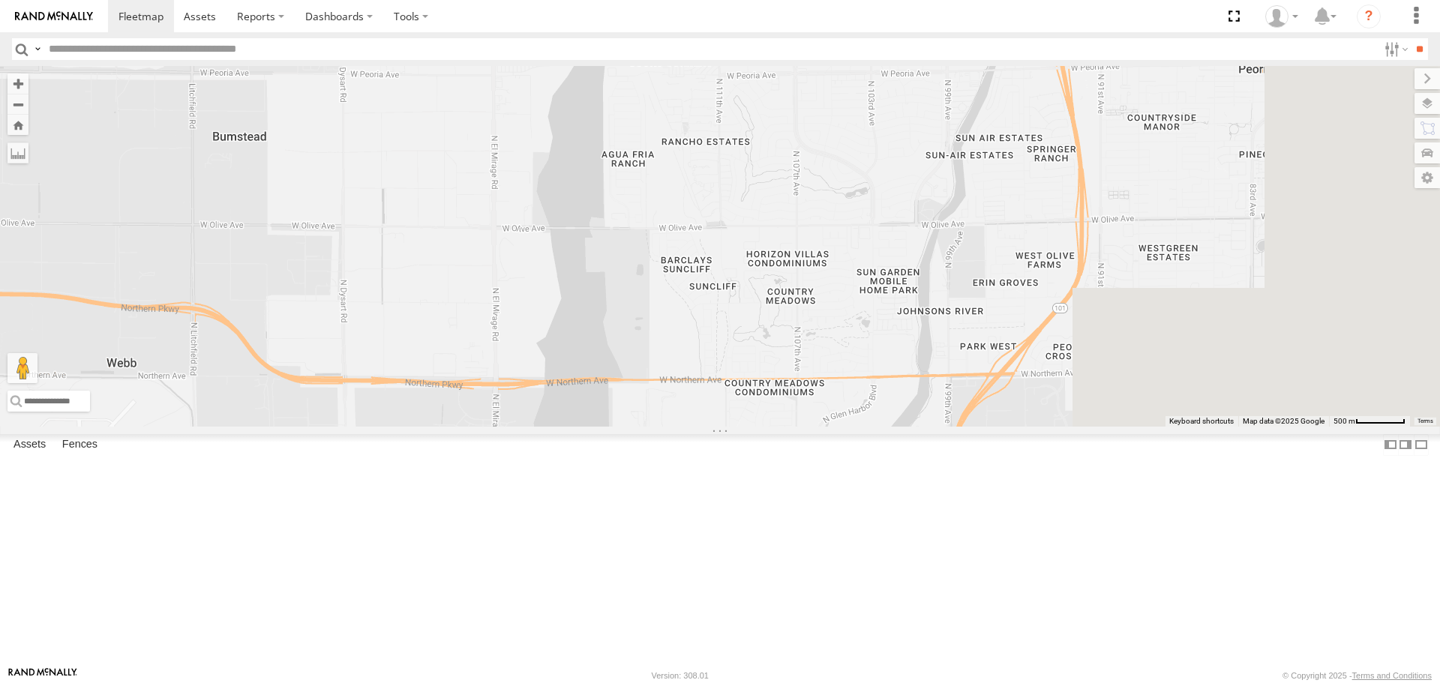
drag, startPoint x: 965, startPoint y: 611, endPoint x: 704, endPoint y: 256, distance: 441.0
click at [704, 256] on div "5437 5446 2" at bounding box center [720, 246] width 1440 height 360
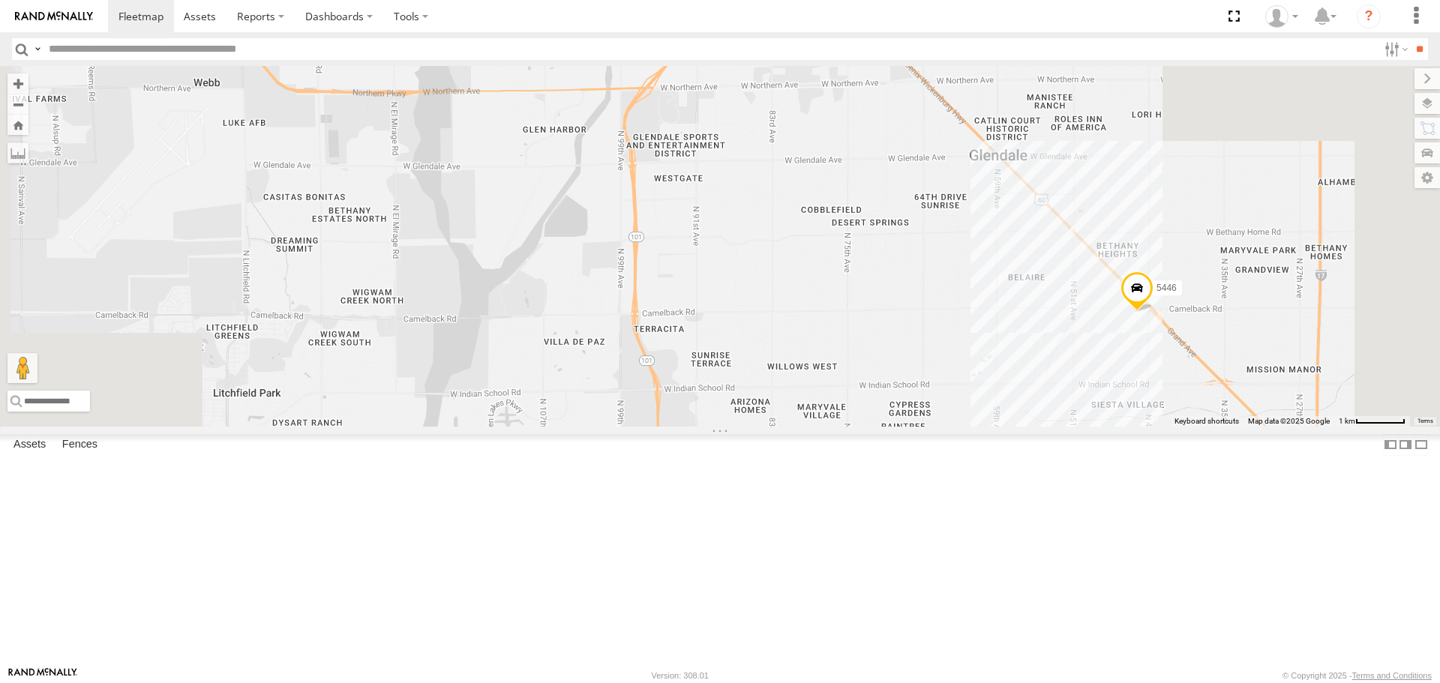
drag, startPoint x: 892, startPoint y: 534, endPoint x: 736, endPoint y: 298, distance: 283.1
click at [736, 298] on div "5437 5446 2" at bounding box center [720, 246] width 1440 height 360
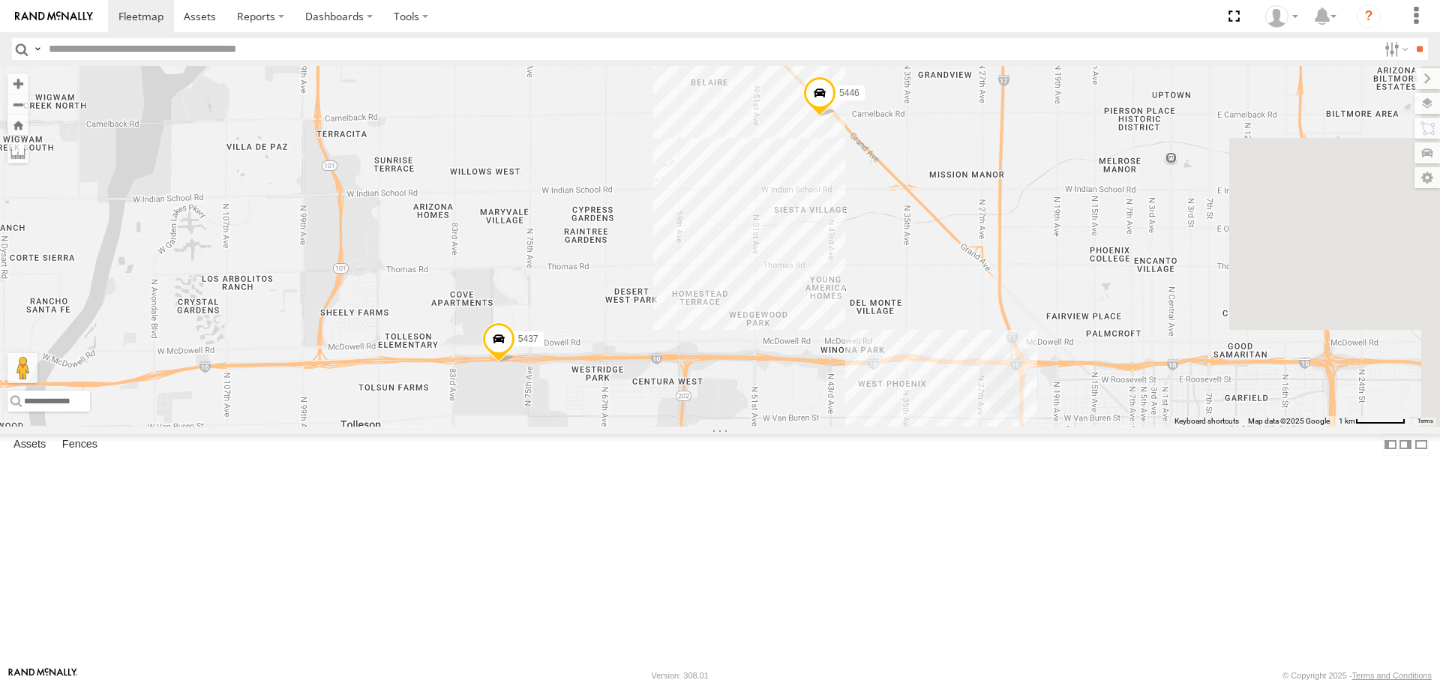
drag, startPoint x: 1097, startPoint y: 434, endPoint x: 851, endPoint y: 290, distance: 285.7
click at [851, 290] on div "5446 5437" at bounding box center [720, 246] width 1440 height 360
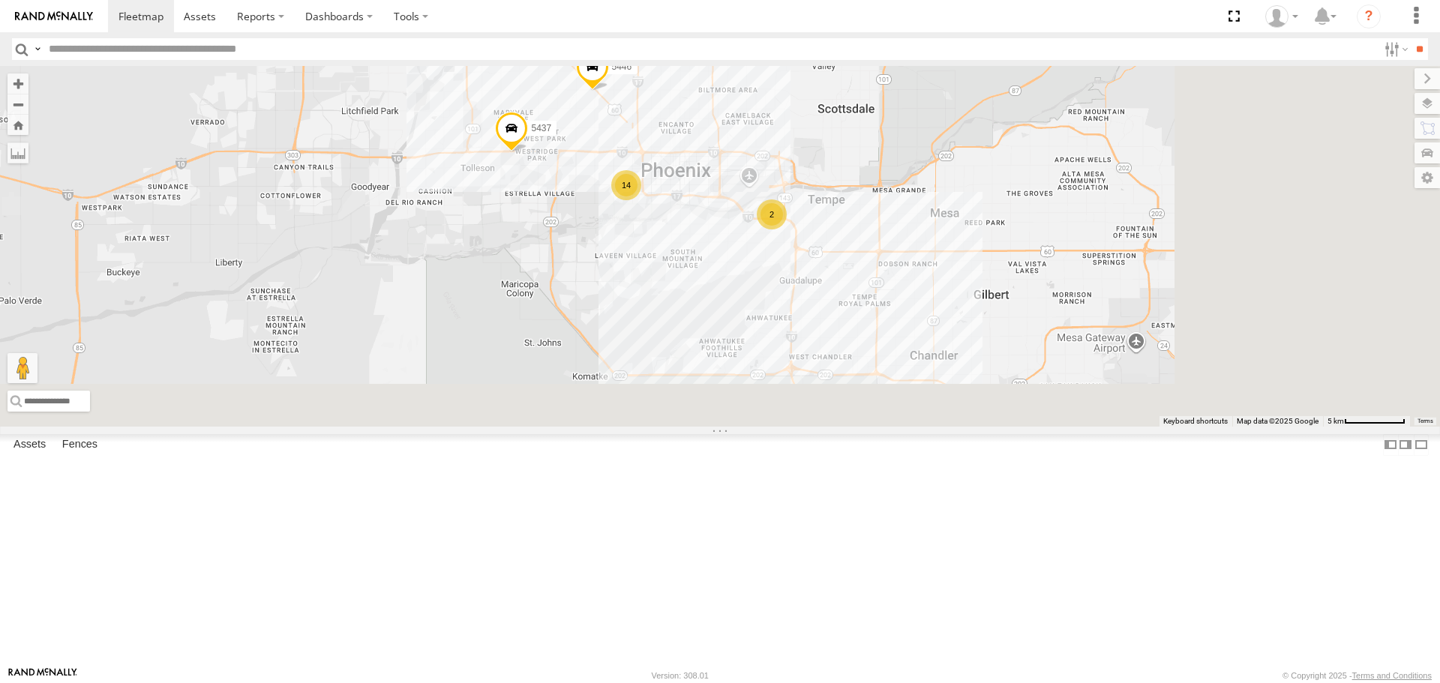
drag, startPoint x: 832, startPoint y: 331, endPoint x: 824, endPoint y: 320, distance: 13.4
click at [828, 328] on div "5446 5437 2 14 2" at bounding box center [720, 246] width 1440 height 360
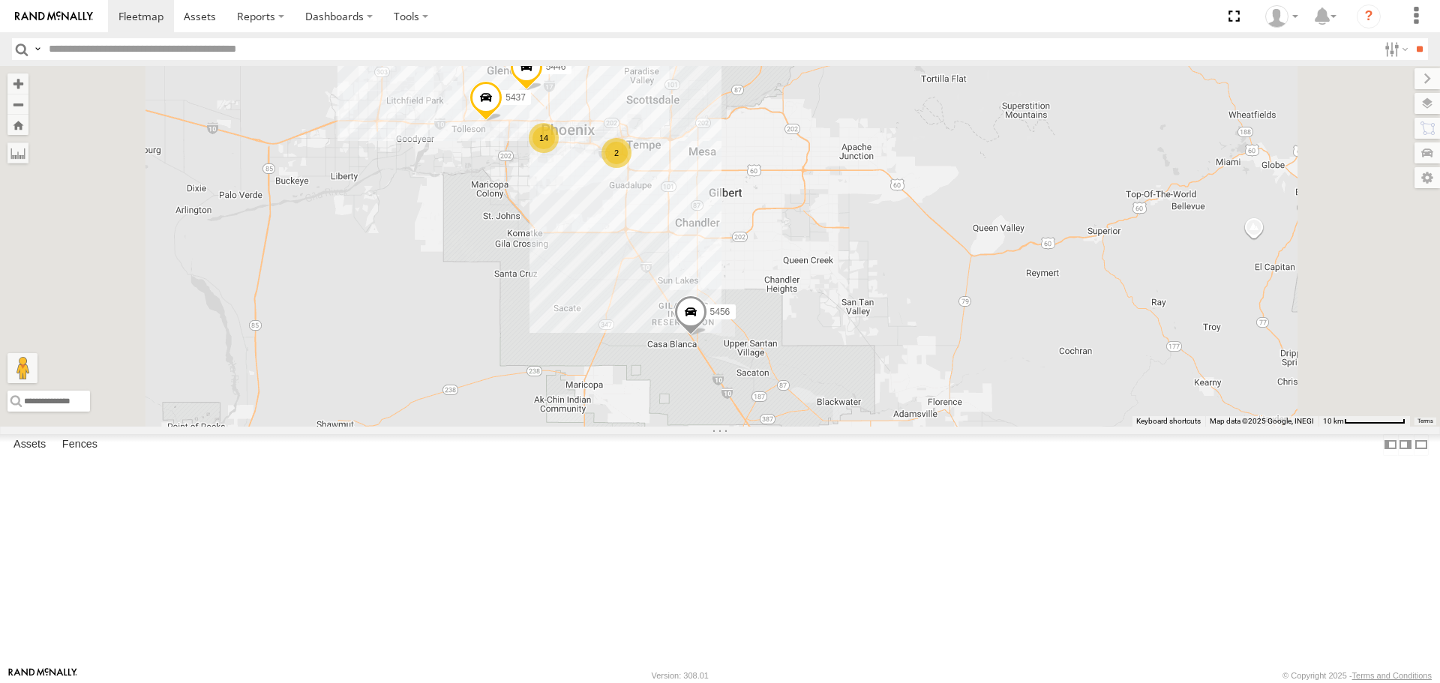
drag, startPoint x: 974, startPoint y: 510, endPoint x: 818, endPoint y: 289, distance: 270.3
click at [836, 318] on div "5446 5437 5456 2 14 2" at bounding box center [720, 246] width 1440 height 360
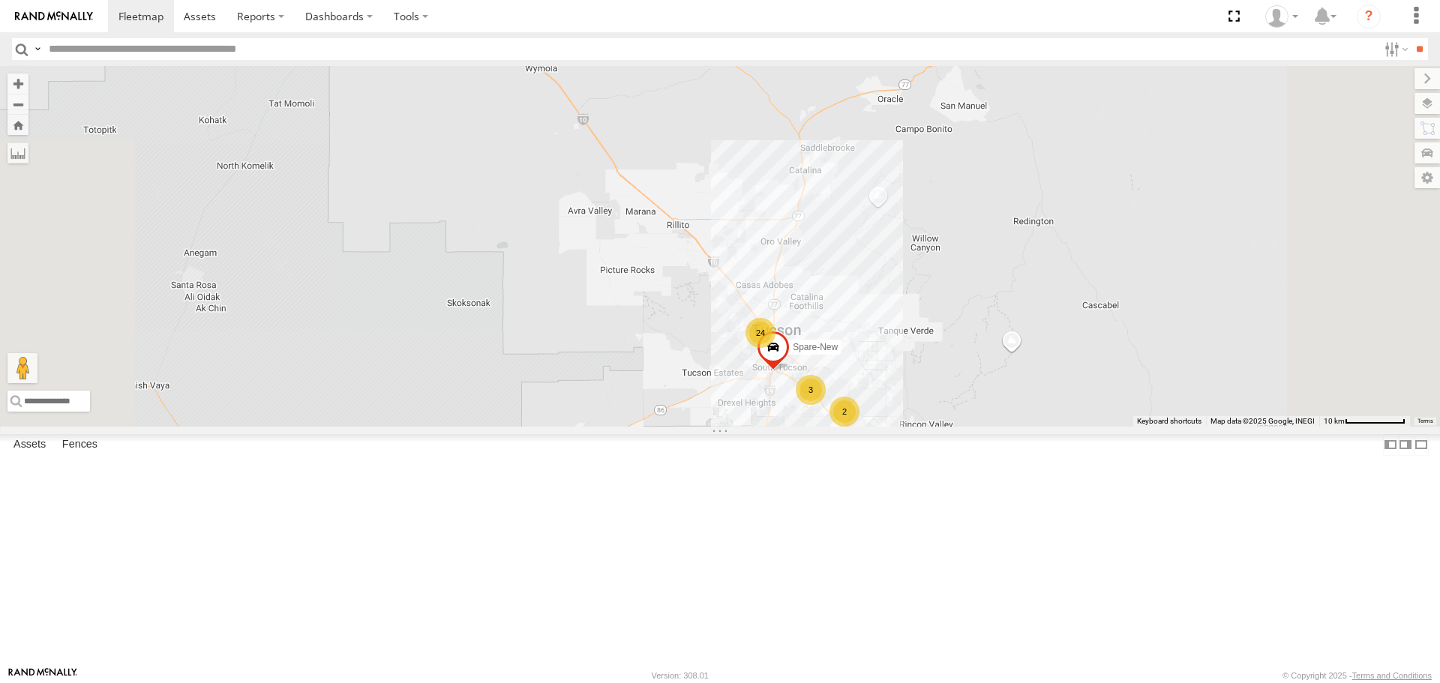
click at [930, 426] on div "5446 5437 5456 2 14 2 24 2 3 Spare-New" at bounding box center [720, 246] width 1440 height 360
